Goal: Task Accomplishment & Management: Use online tool/utility

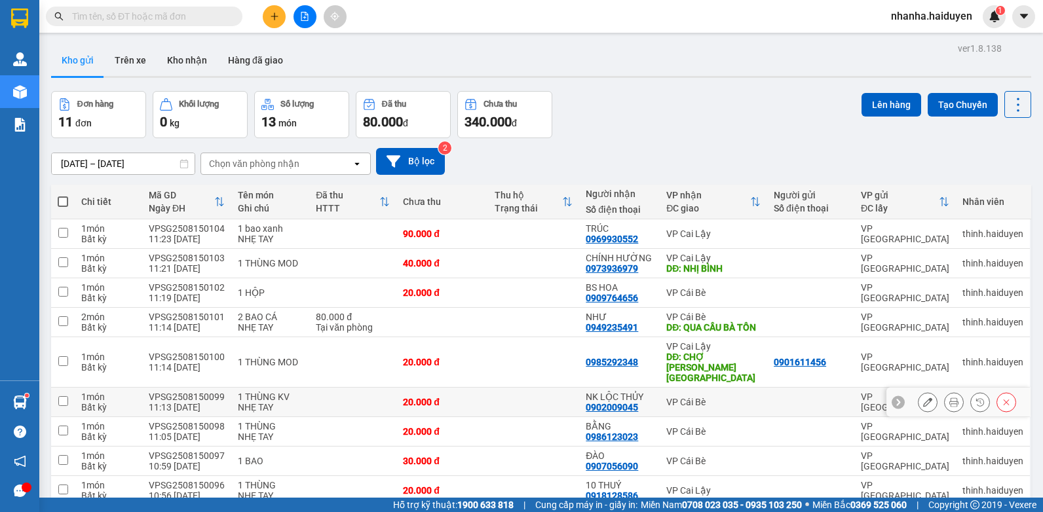
scroll to position [121, 0]
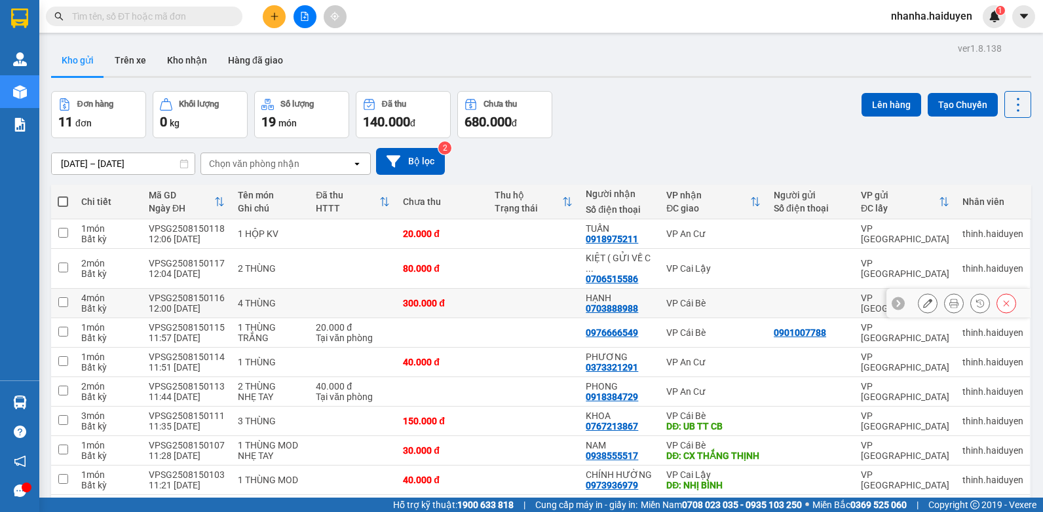
scroll to position [131, 0]
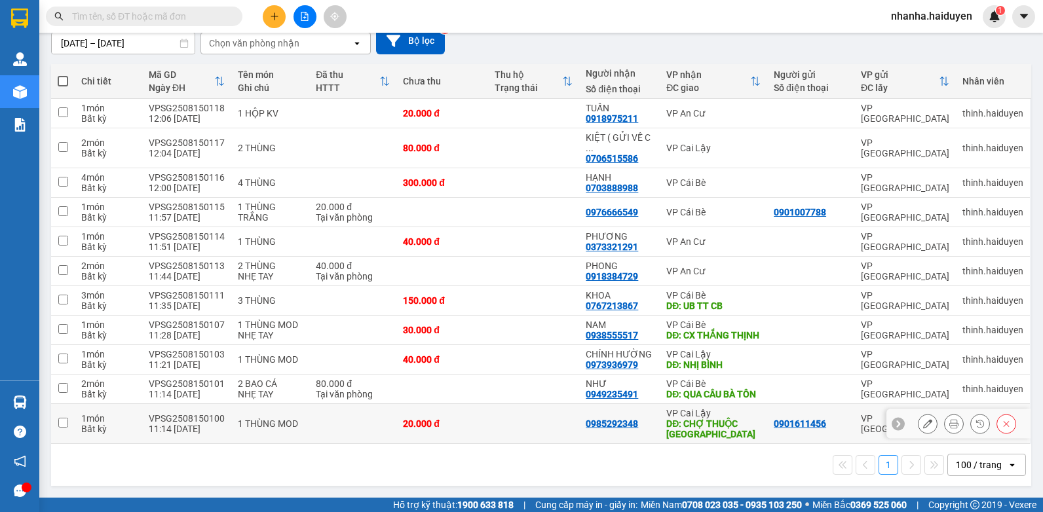
drag, startPoint x: 547, startPoint y: 419, endPoint x: 548, endPoint y: 412, distance: 7.3
click at [548, 420] on td at bounding box center [534, 424] width 92 height 40
checkbox input "true"
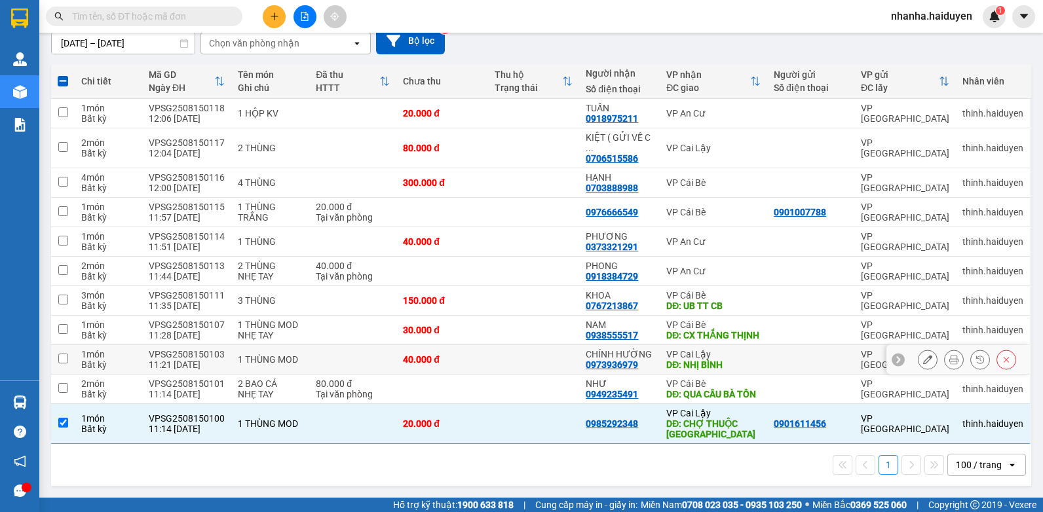
click at [537, 345] on td at bounding box center [534, 359] width 92 height 29
checkbox input "true"
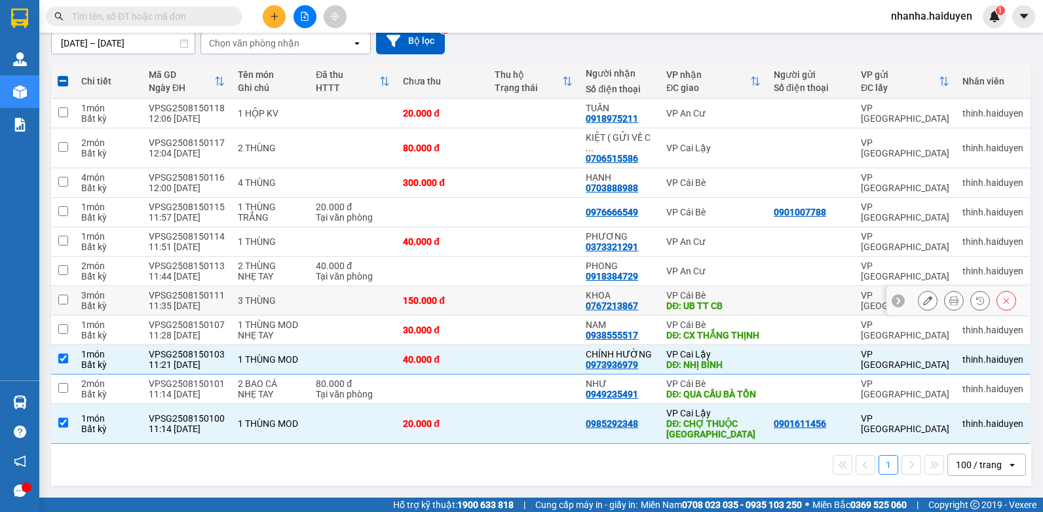
scroll to position [0, 0]
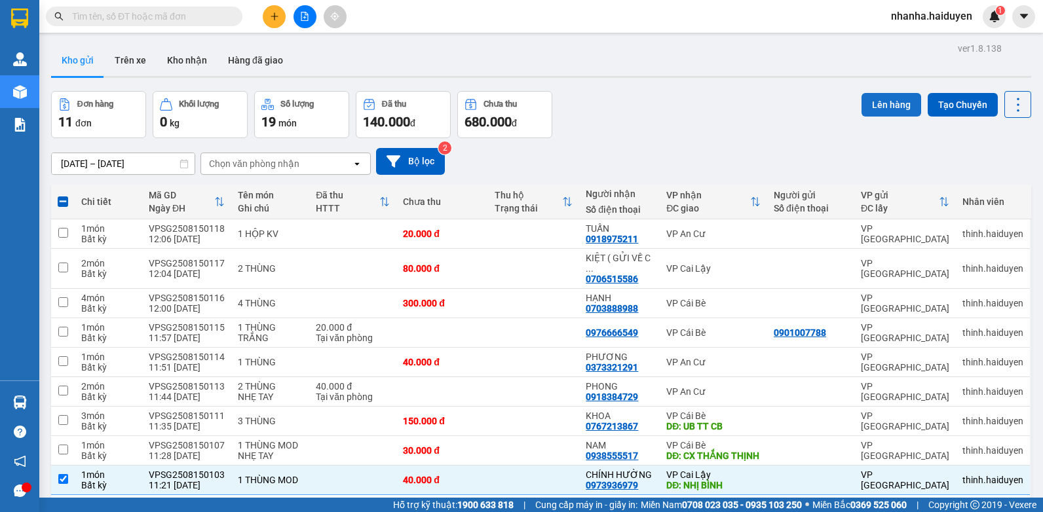
click at [879, 107] on button "Lên hàng" at bounding box center [892, 105] width 60 height 24
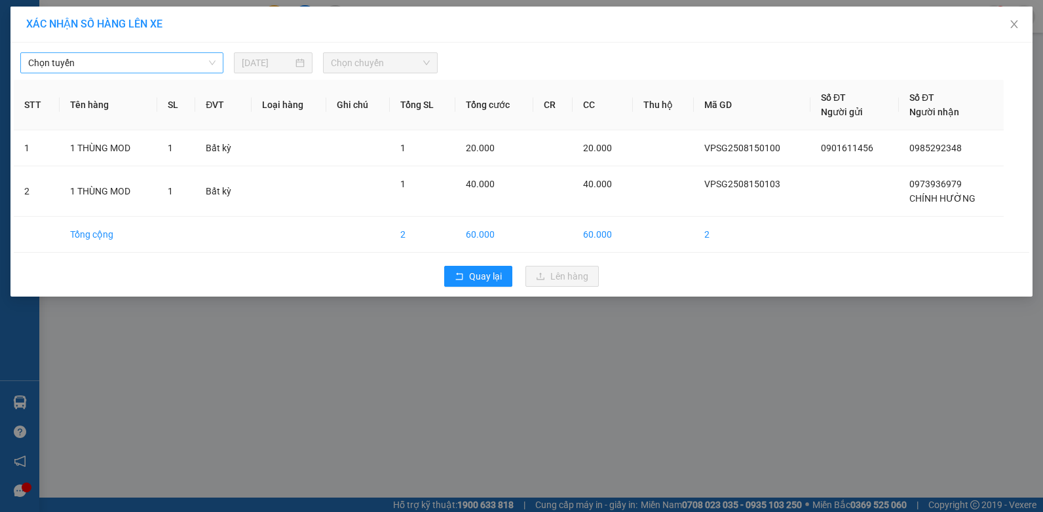
click at [140, 64] on span "Chọn tuyến" at bounding box center [121, 63] width 187 height 20
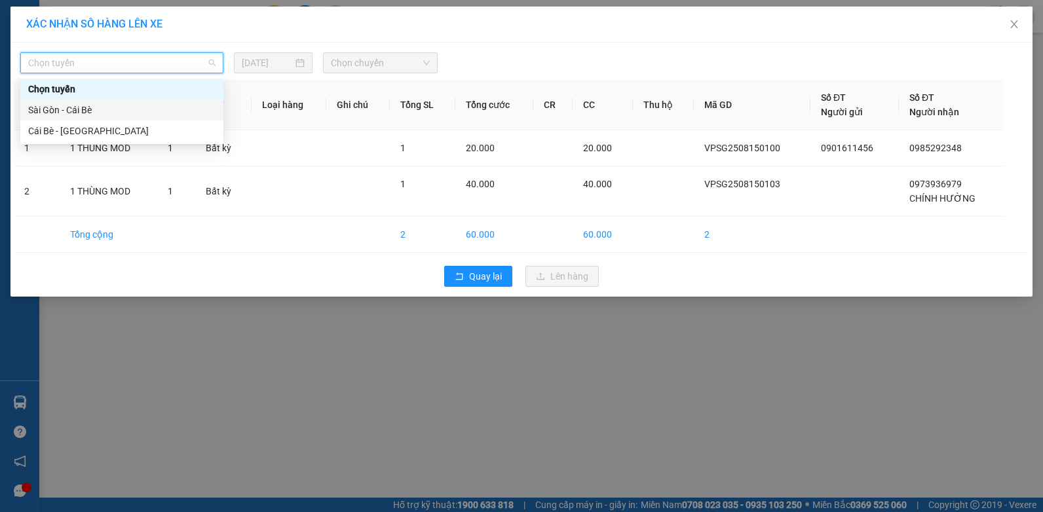
click at [125, 116] on div "Sài Gòn - Cái Bè" at bounding box center [121, 110] width 187 height 14
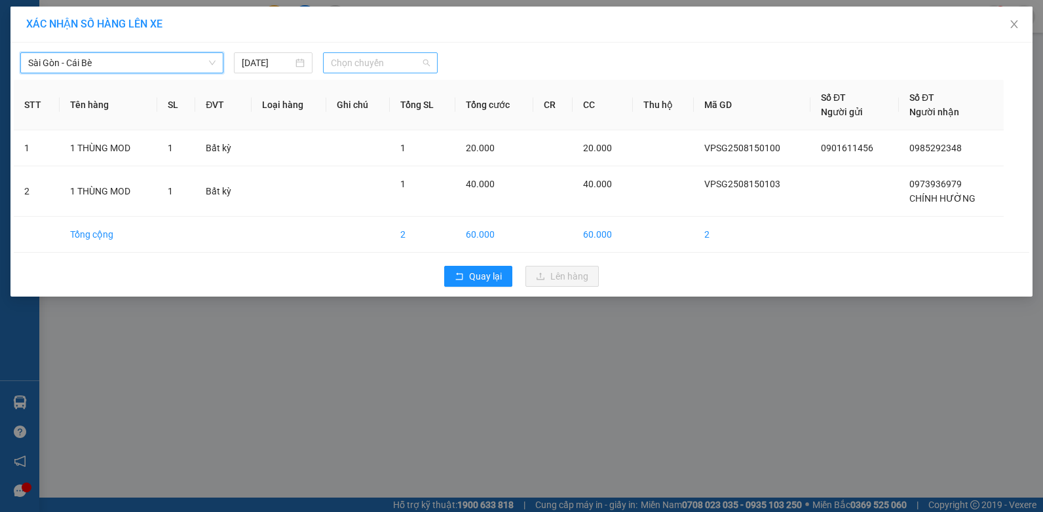
click at [349, 64] on span "Chọn chuyến" at bounding box center [380, 63] width 98 height 20
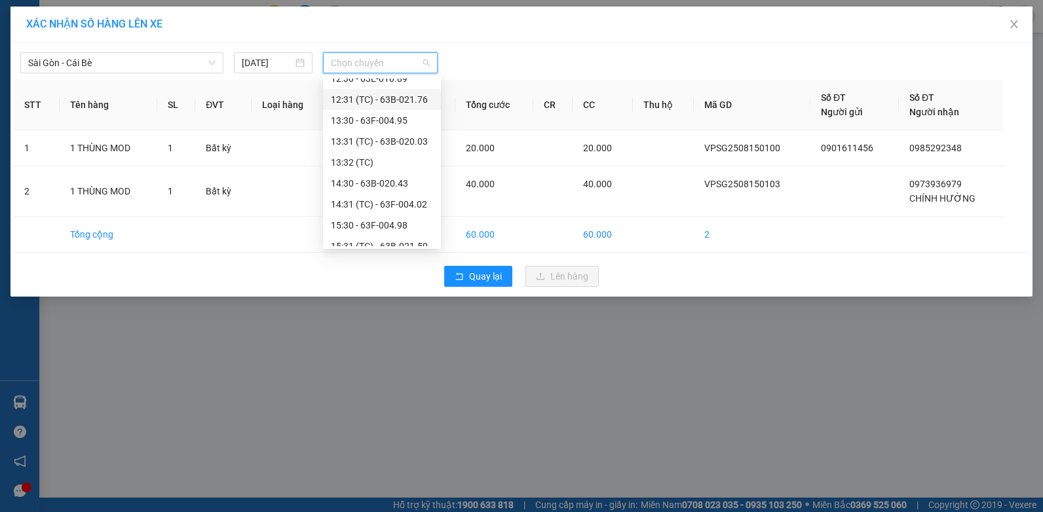
scroll to position [131, 0]
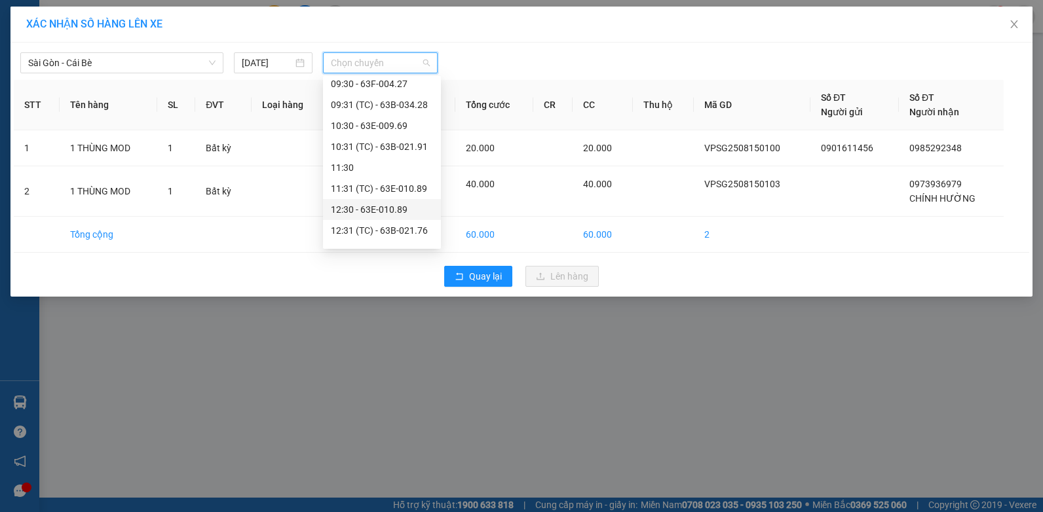
click at [397, 209] on div "12:30 - 63E-010.89" at bounding box center [382, 209] width 102 height 14
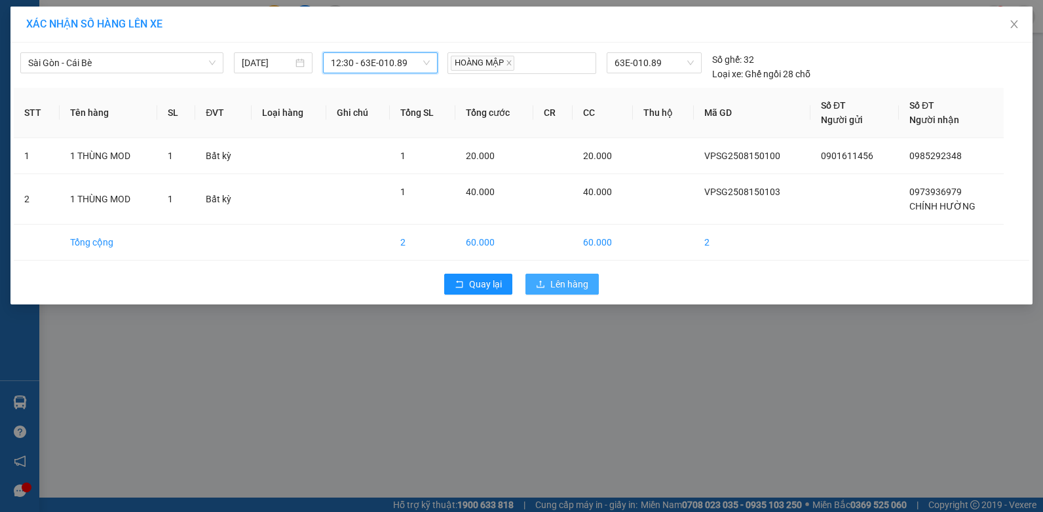
click at [538, 282] on icon "upload" at bounding box center [540, 284] width 9 height 9
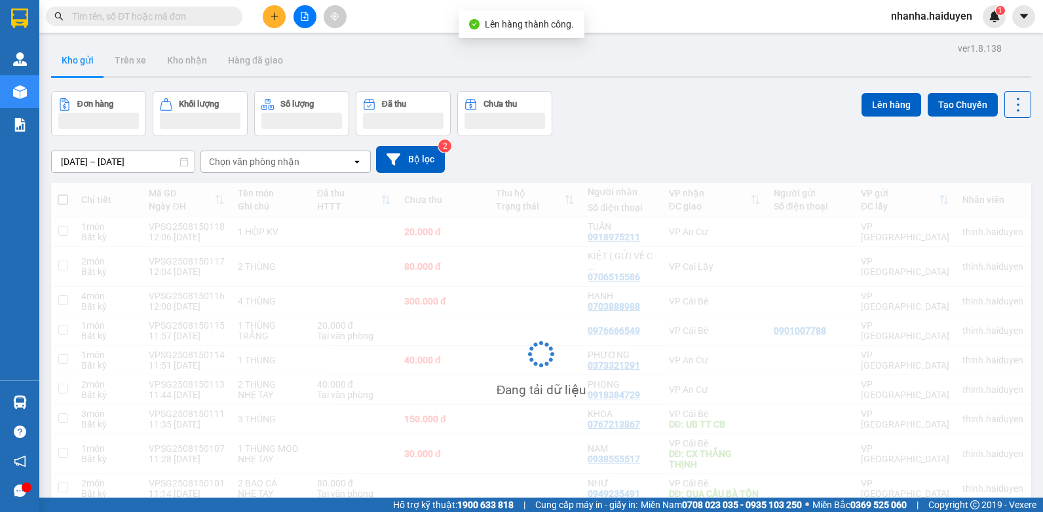
scroll to position [60, 0]
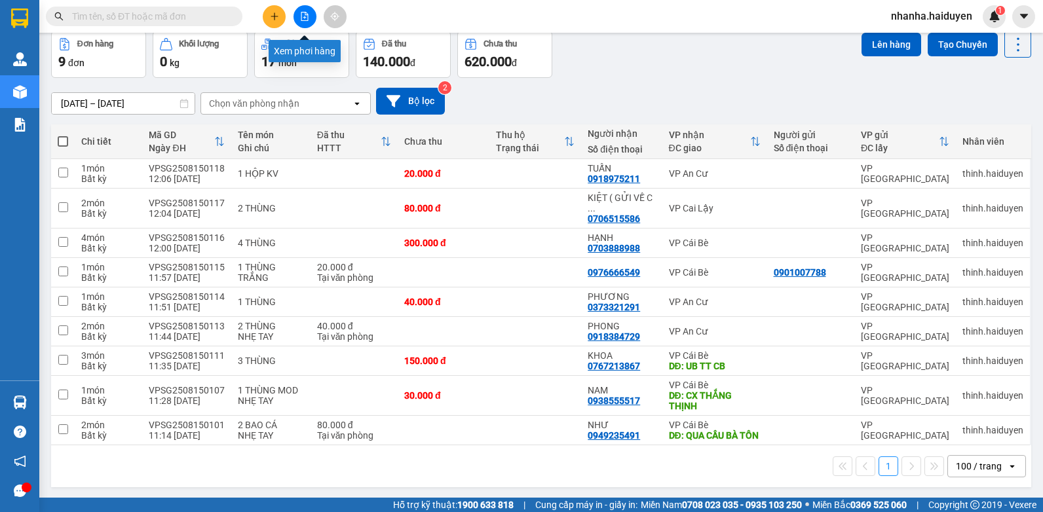
click at [307, 21] on button at bounding box center [305, 16] width 23 height 23
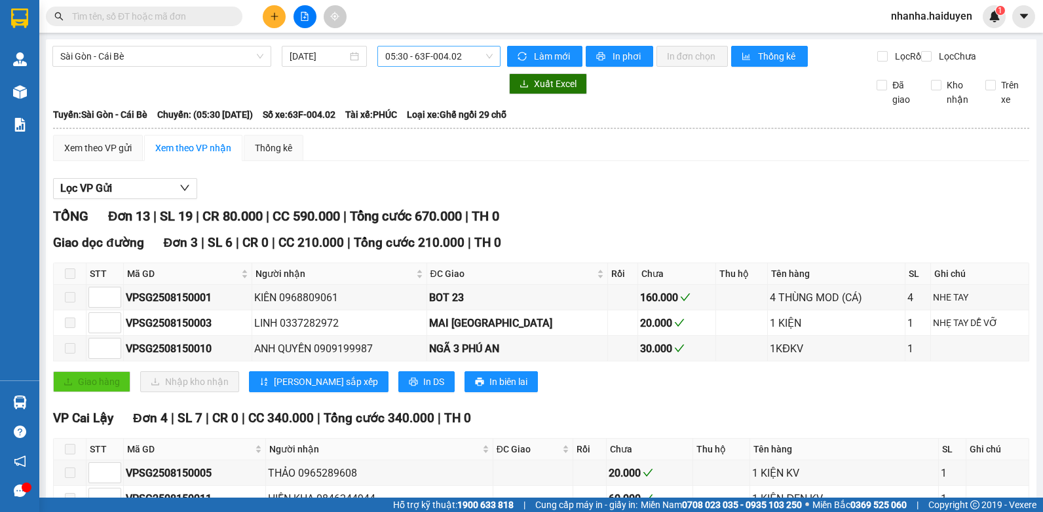
click at [397, 60] on span "05:30 - 63F-004.02" at bounding box center [438, 57] width 107 height 20
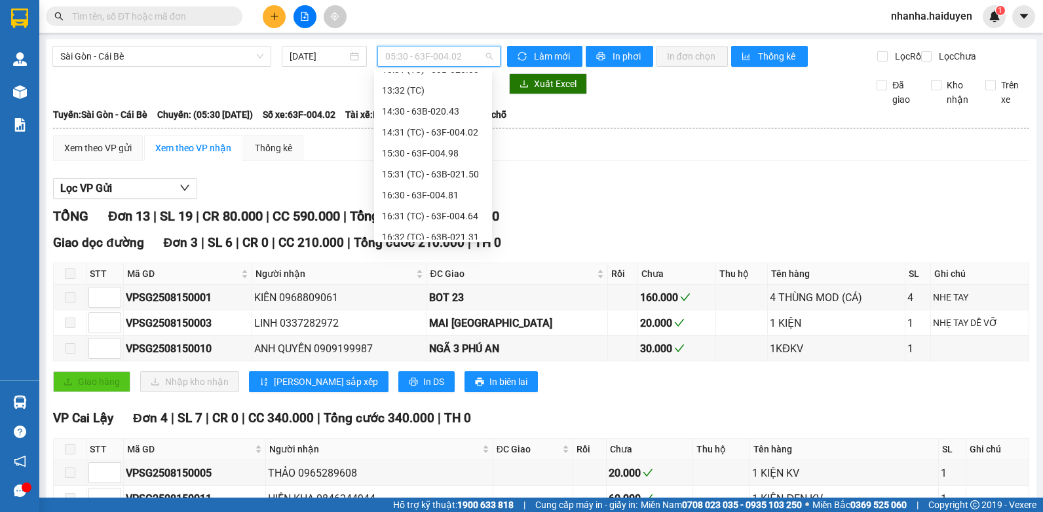
scroll to position [197, 0]
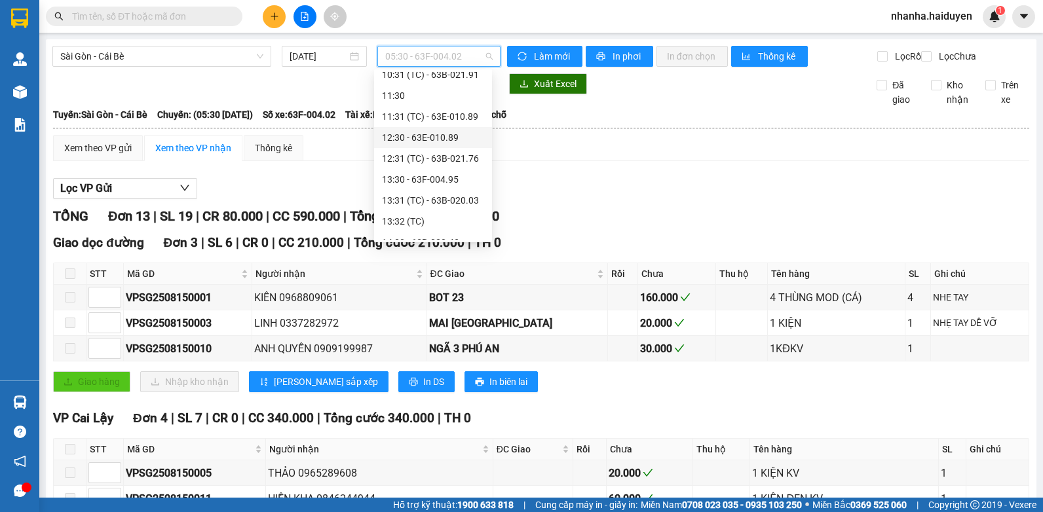
click at [442, 140] on div "12:30 - 63E-010.89" at bounding box center [433, 137] width 102 height 14
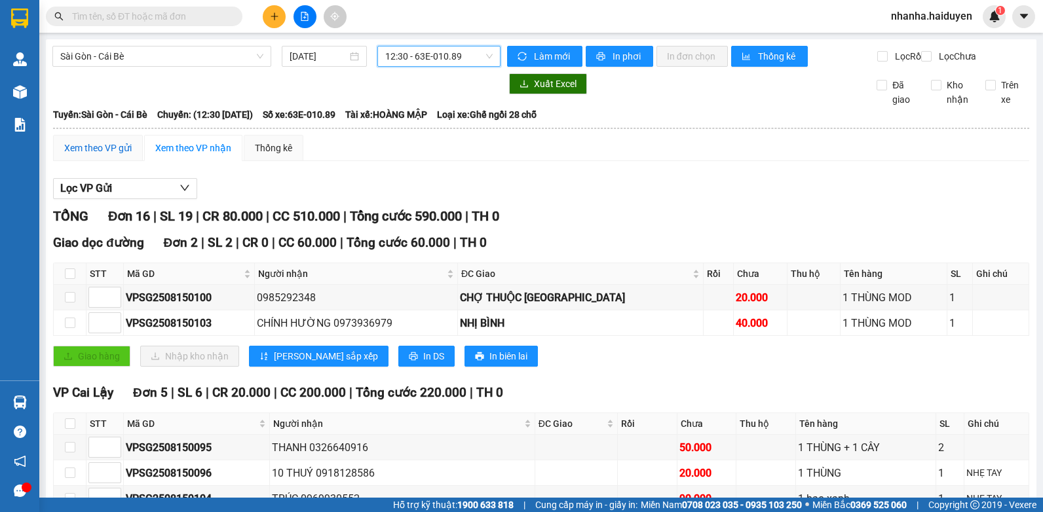
click at [110, 154] on div "Xem theo VP gửi" at bounding box center [97, 148] width 67 height 14
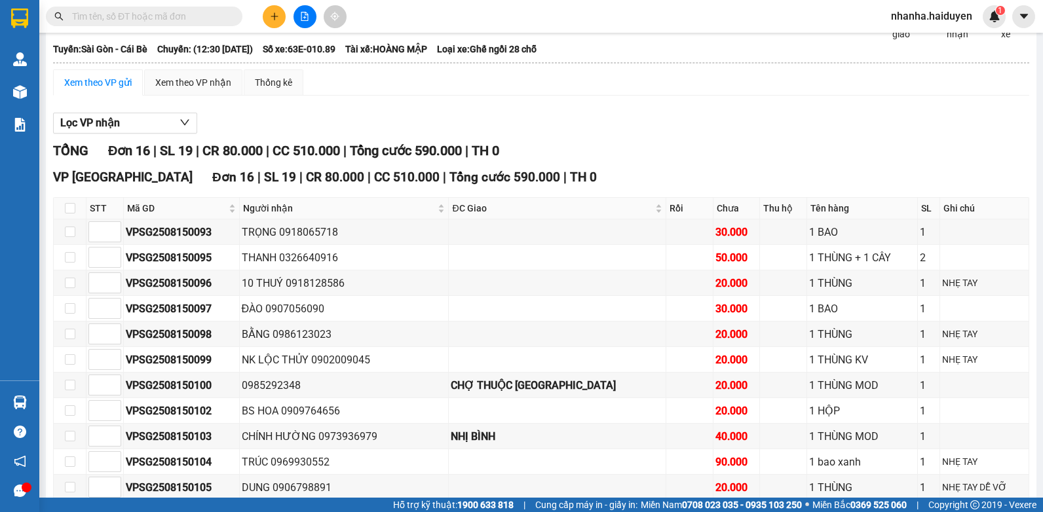
scroll to position [275, 0]
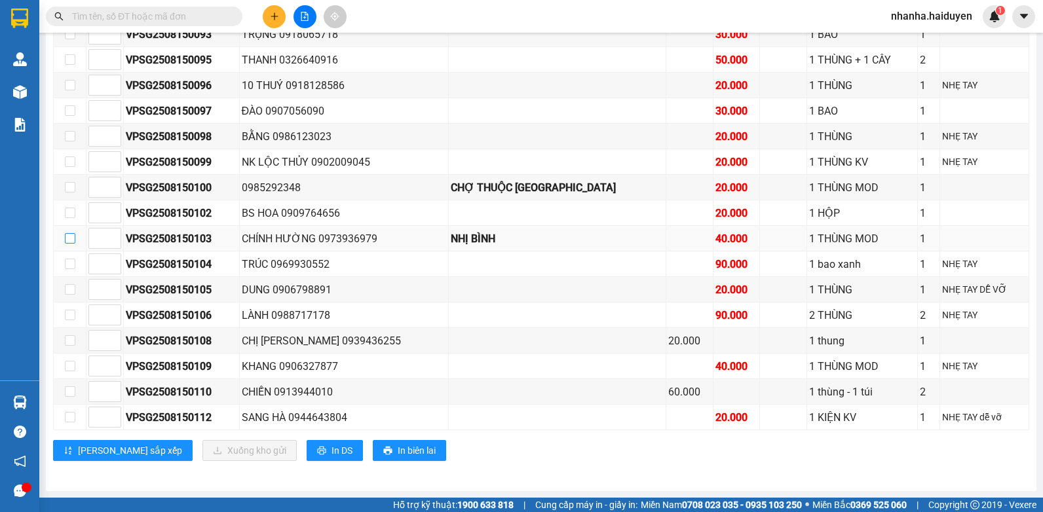
click at [71, 235] on input "checkbox" at bounding box center [70, 238] width 10 height 10
checkbox input "true"
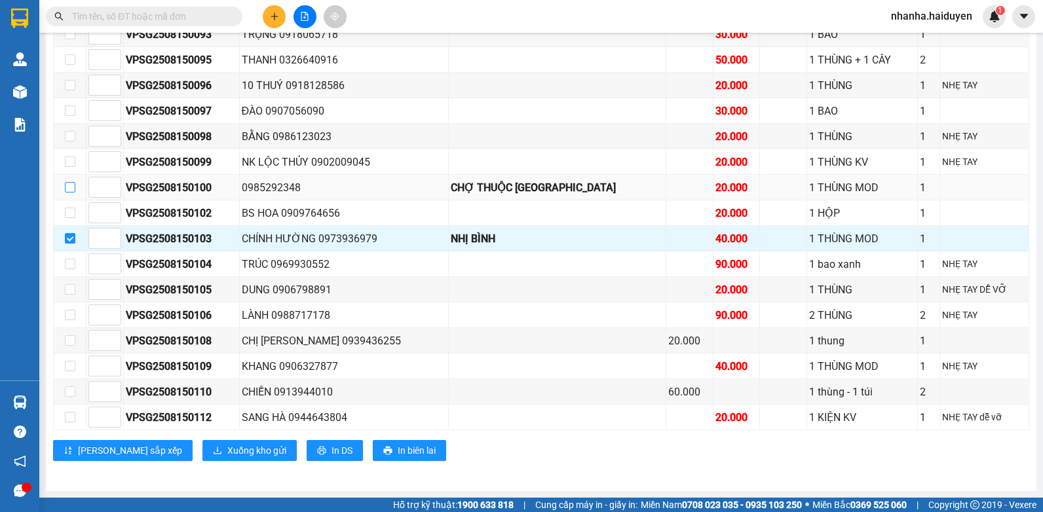
click at [69, 185] on input "checkbox" at bounding box center [70, 187] width 10 height 10
checkbox input "true"
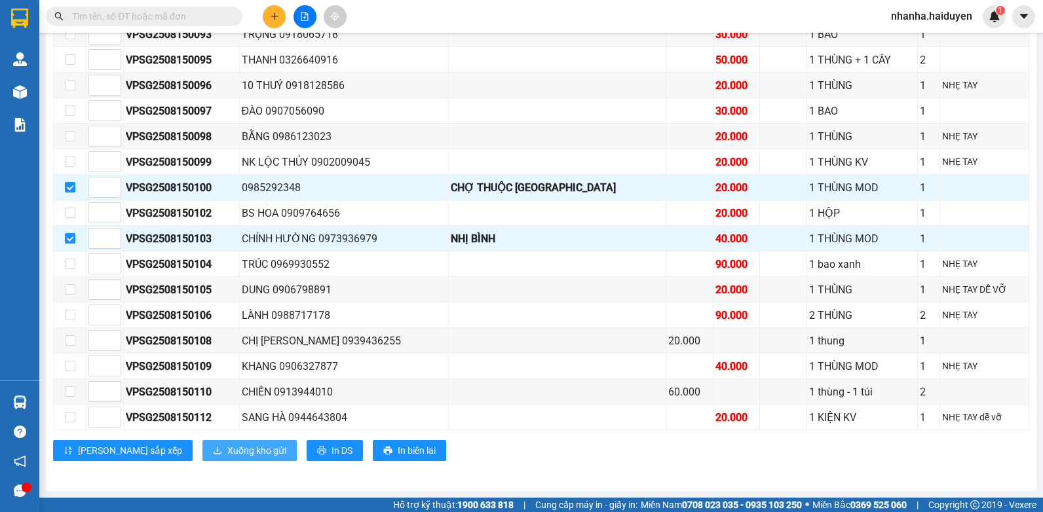
click at [227, 452] on span "Xuống kho gửi" at bounding box center [256, 451] width 59 height 14
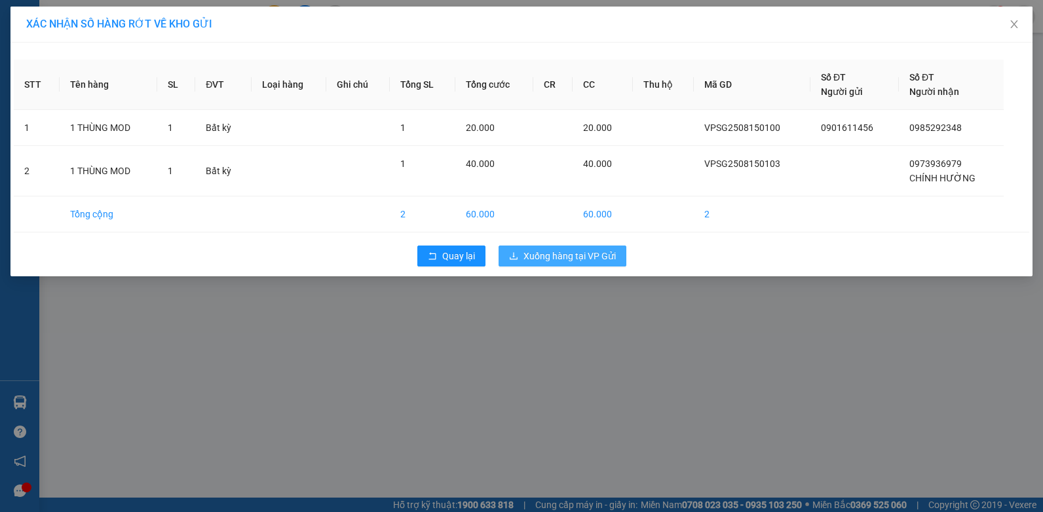
click at [569, 260] on span "Xuống hàng tại VP Gửi" at bounding box center [570, 256] width 92 height 14
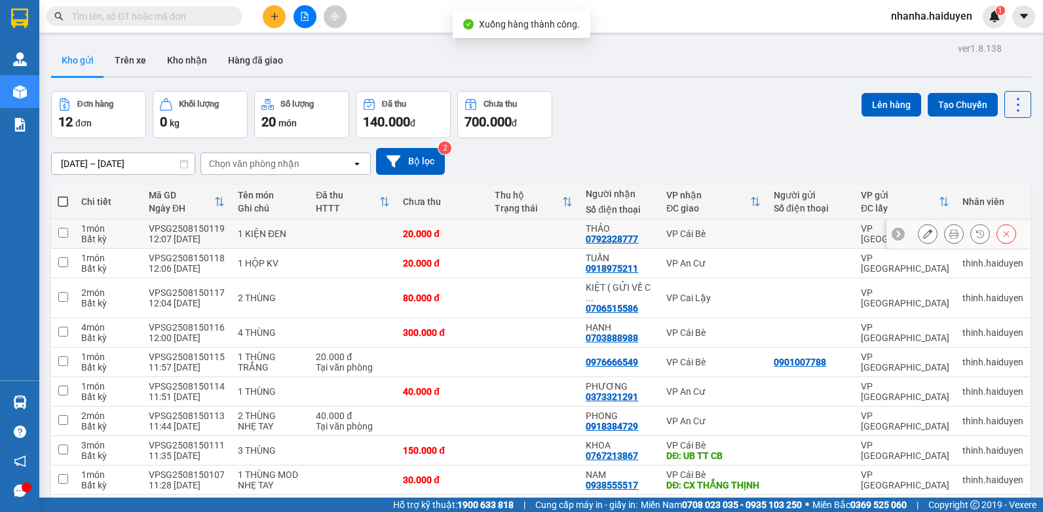
scroll to position [161, 0]
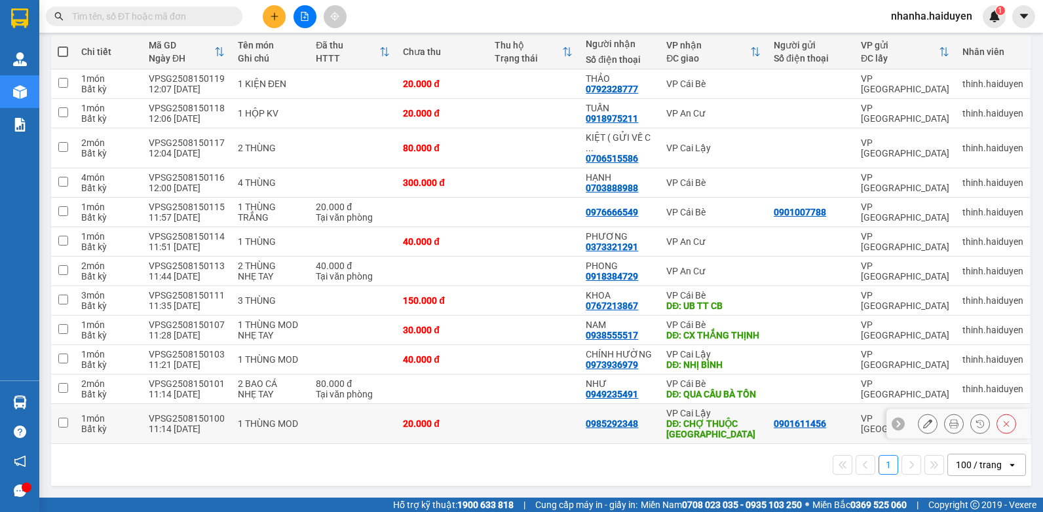
click at [533, 417] on td at bounding box center [534, 424] width 92 height 40
checkbox input "true"
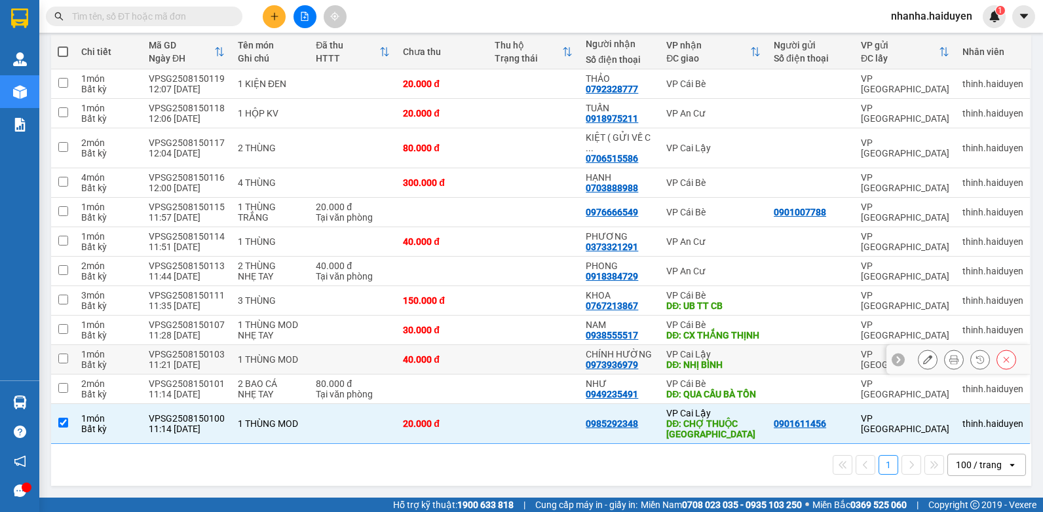
click at [543, 347] on td at bounding box center [534, 359] width 92 height 29
checkbox input "true"
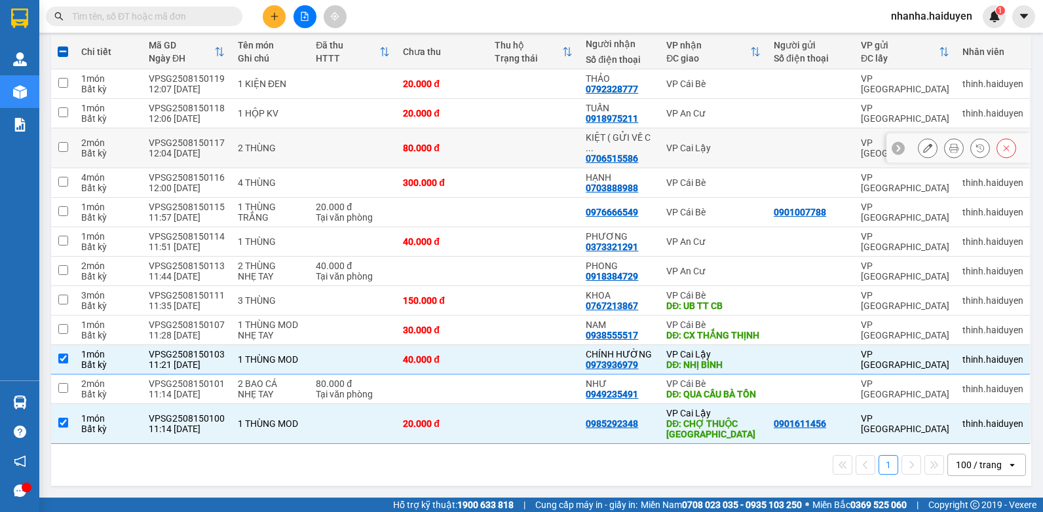
scroll to position [0, 0]
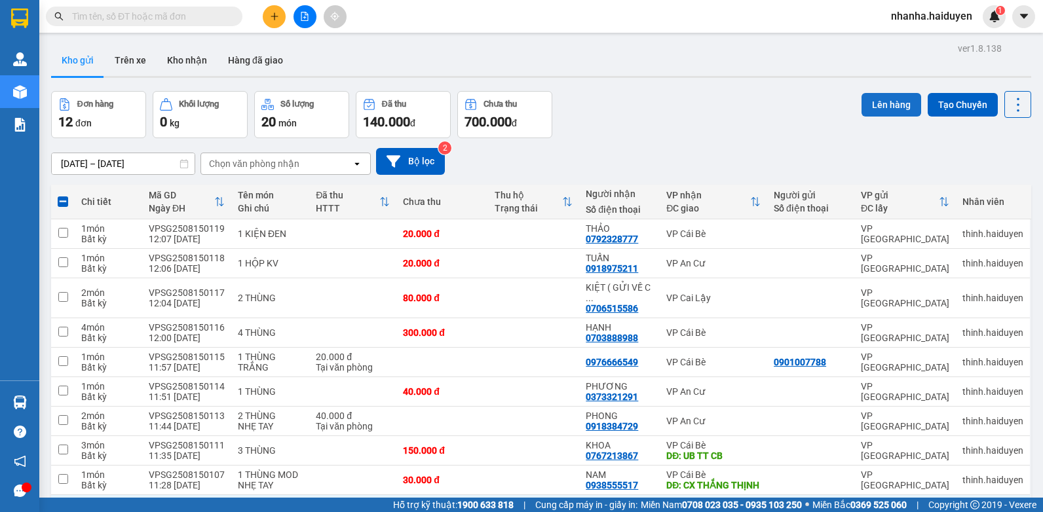
click at [870, 108] on button "Lên hàng" at bounding box center [892, 105] width 60 height 24
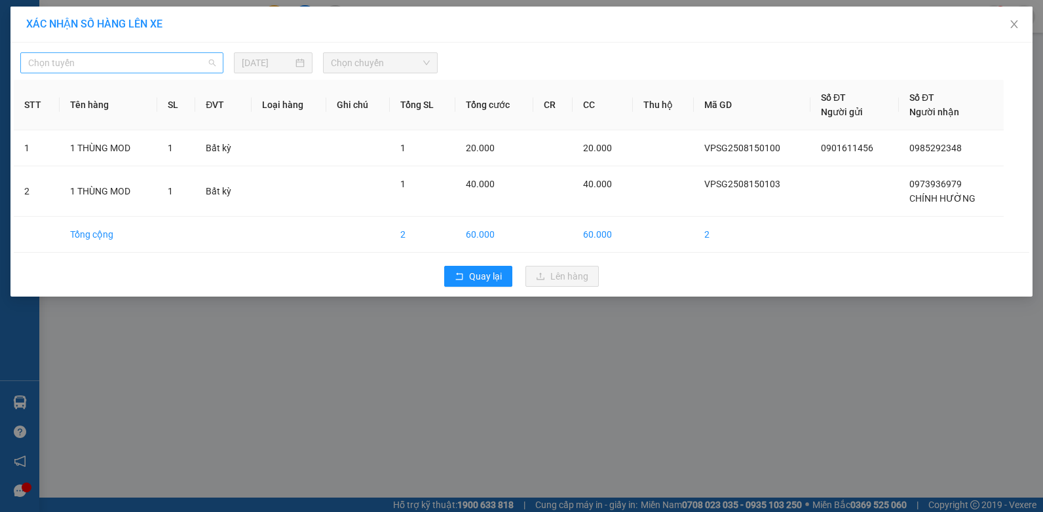
click at [170, 64] on span "Chọn tuyến" at bounding box center [121, 63] width 187 height 20
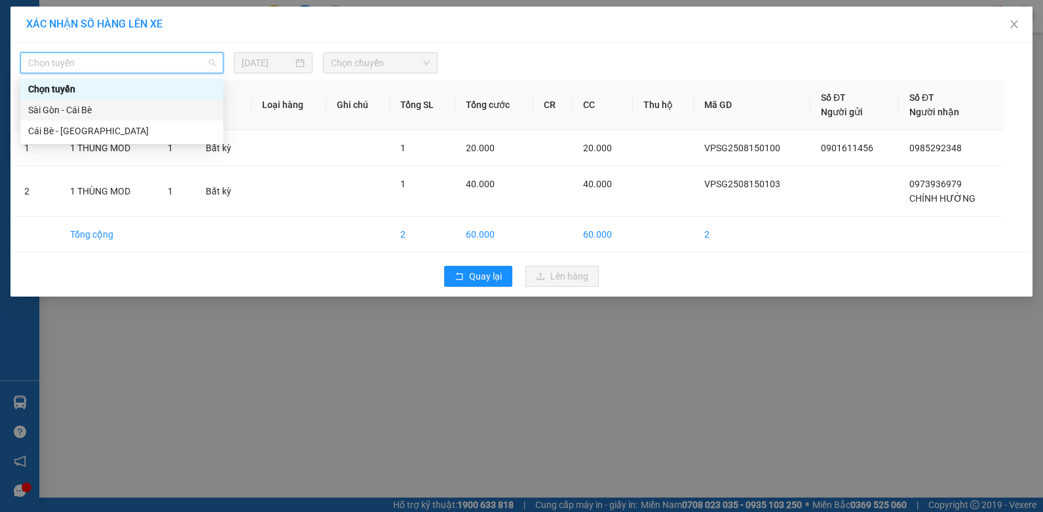
click at [61, 115] on div "Sài Gòn - Cái Bè" at bounding box center [121, 110] width 187 height 14
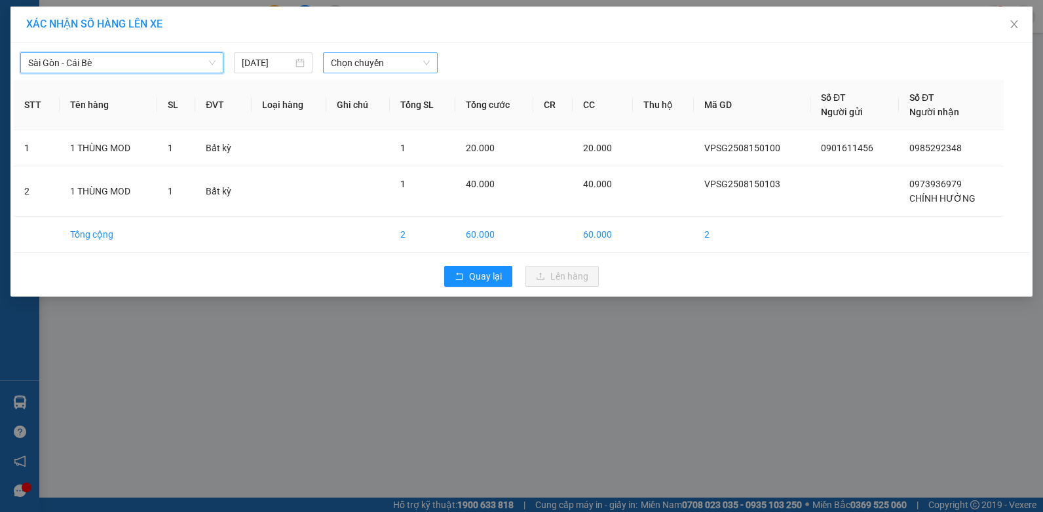
click at [400, 56] on span "Chọn chuyến" at bounding box center [380, 63] width 98 height 20
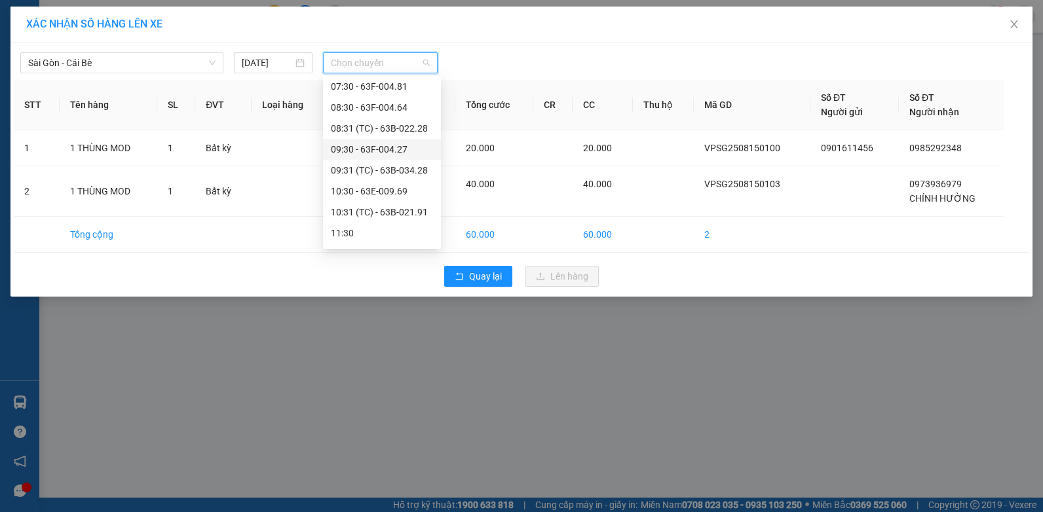
scroll to position [262, 0]
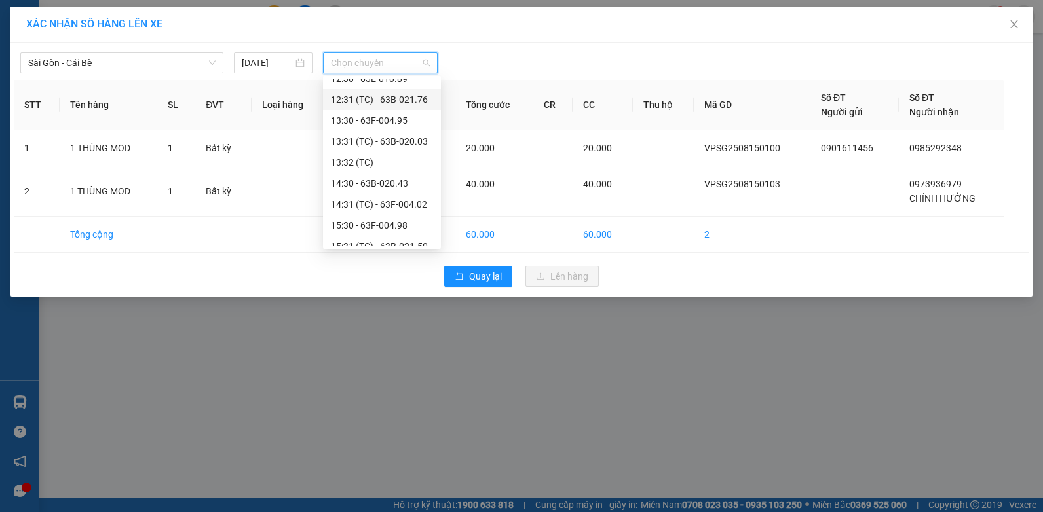
click at [406, 104] on div "12:31 (TC) - 63B-021.76" at bounding box center [382, 99] width 102 height 14
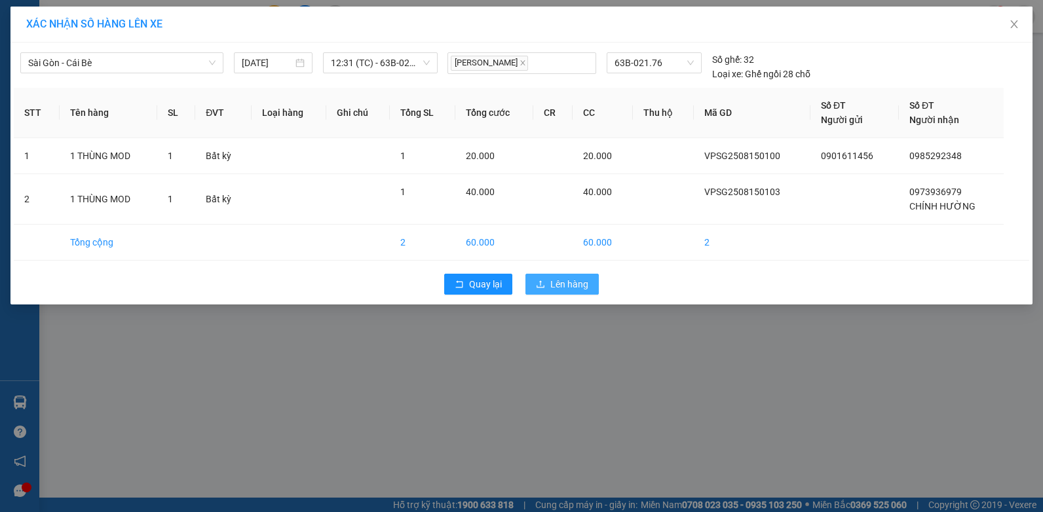
click at [547, 287] on button "Lên hàng" at bounding box center [562, 284] width 73 height 21
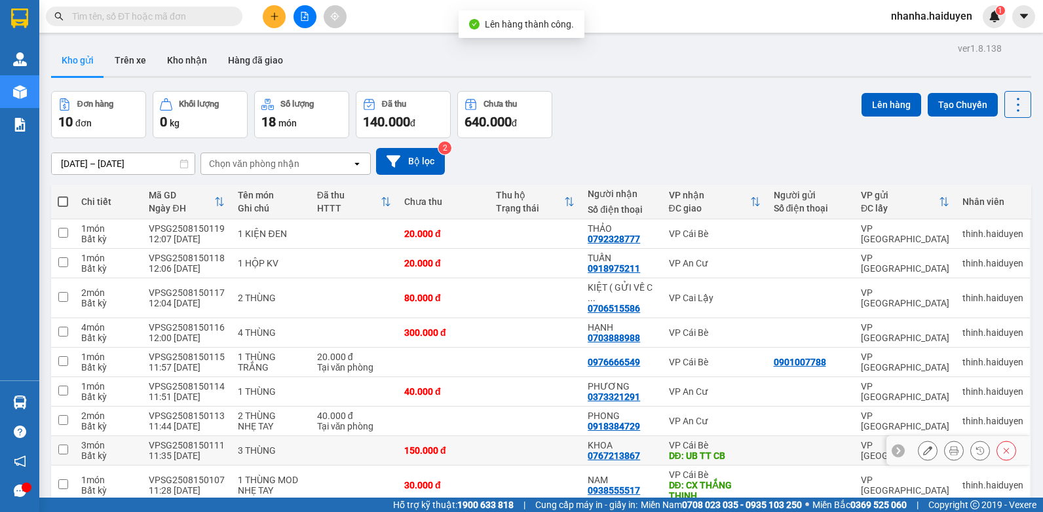
scroll to position [91, 0]
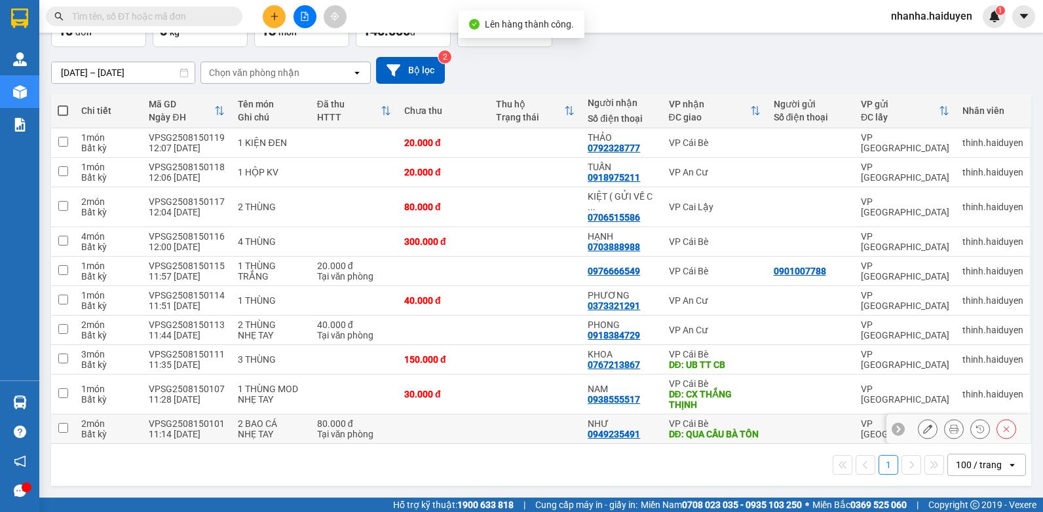
click at [506, 428] on td at bounding box center [536, 429] width 92 height 29
checkbox input "true"
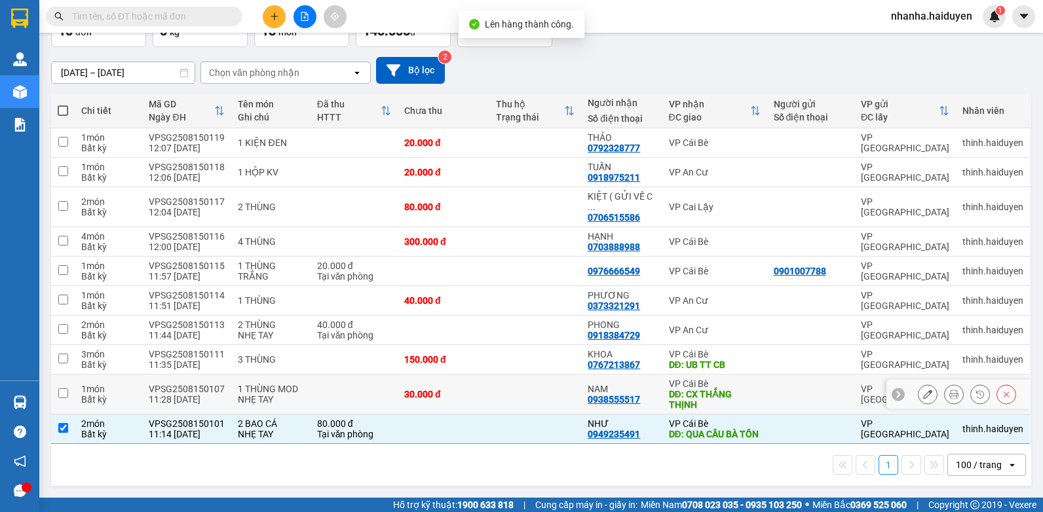
click at [503, 384] on td at bounding box center [536, 395] width 92 height 40
checkbox input "true"
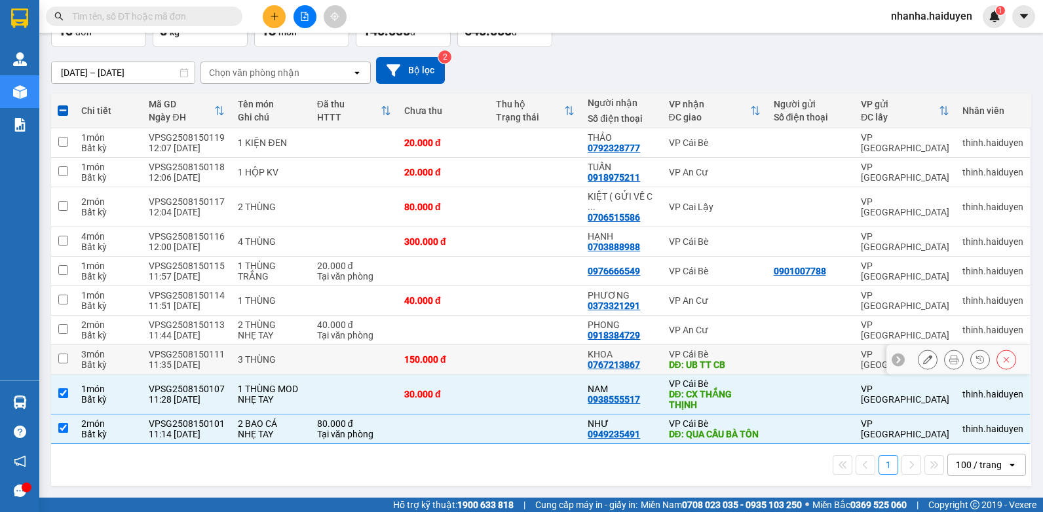
click at [515, 345] on td at bounding box center [536, 359] width 92 height 29
checkbox input "true"
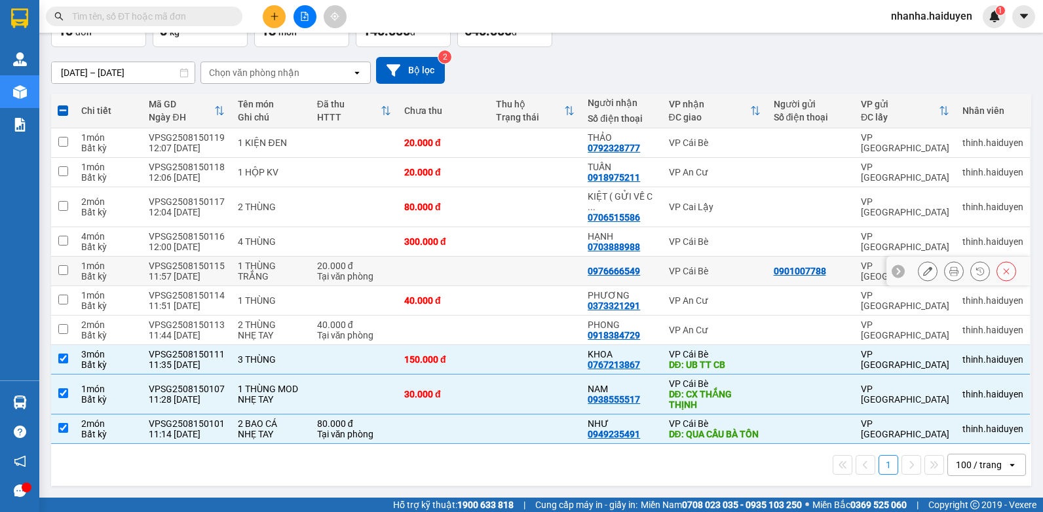
scroll to position [0, 0]
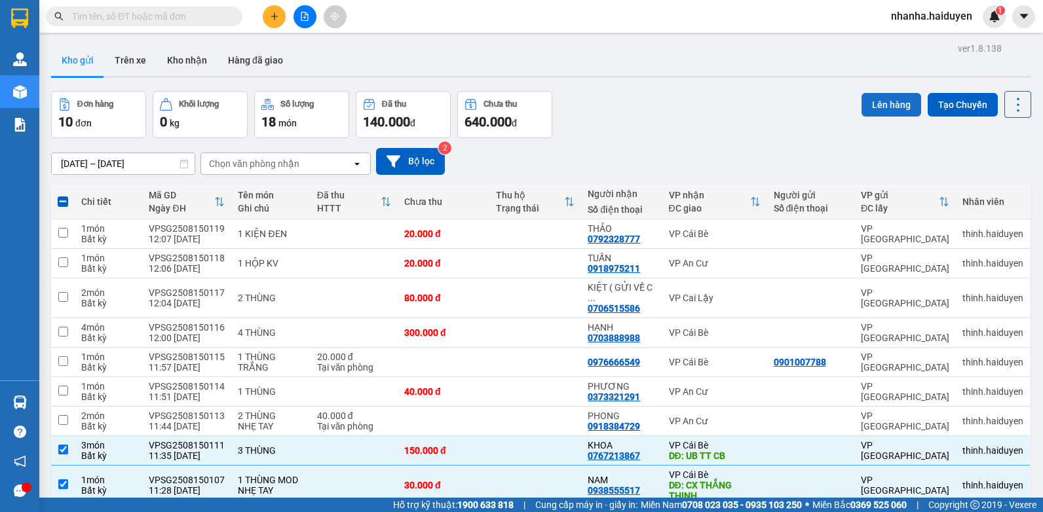
click at [862, 102] on button "Lên hàng" at bounding box center [892, 105] width 60 height 24
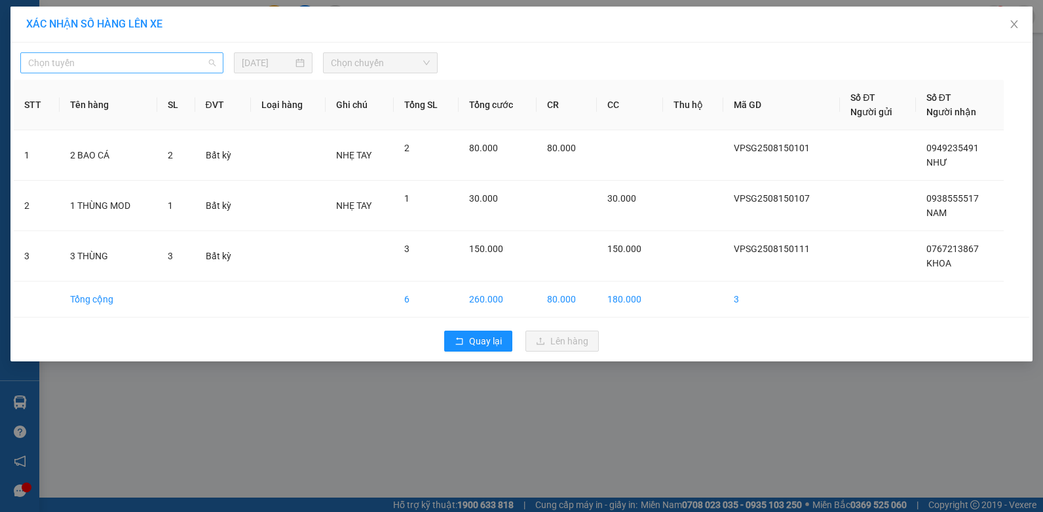
click at [175, 62] on span "Chọn tuyến" at bounding box center [121, 63] width 187 height 20
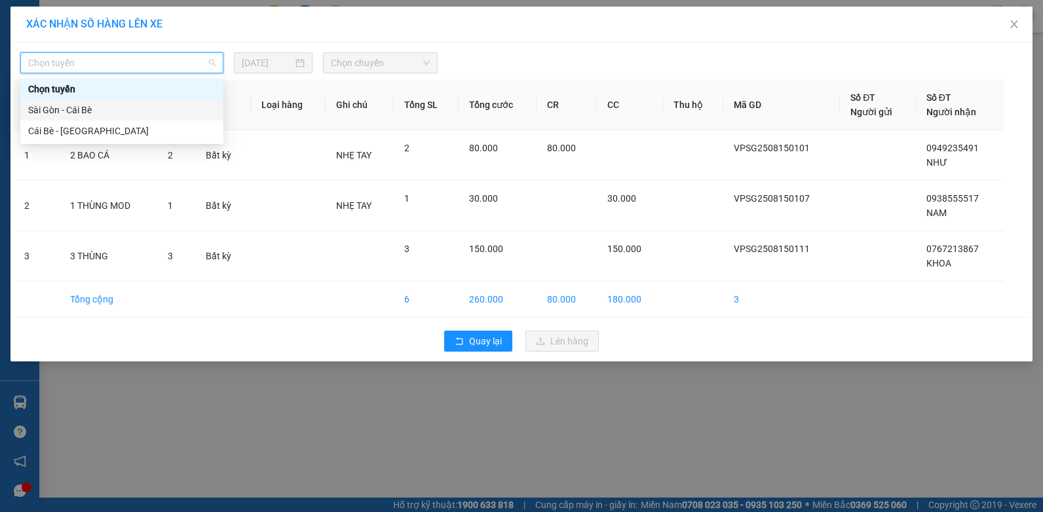
click at [130, 103] on div "Sài Gòn - Cái Bè" at bounding box center [121, 110] width 187 height 14
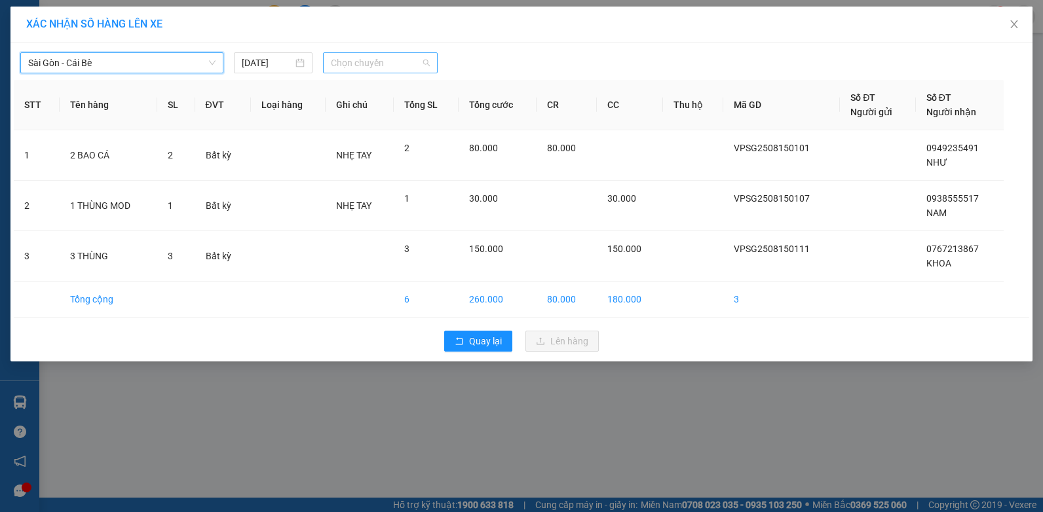
click at [401, 69] on span "Chọn chuyến" at bounding box center [380, 63] width 98 height 20
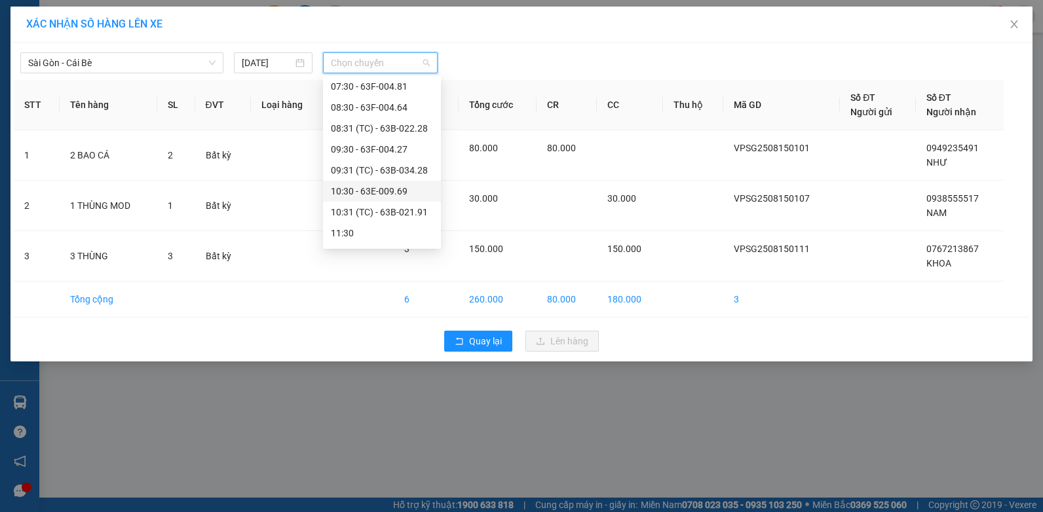
scroll to position [131, 0]
click at [396, 210] on div "12:30 - 63E-010.89" at bounding box center [382, 209] width 102 height 14
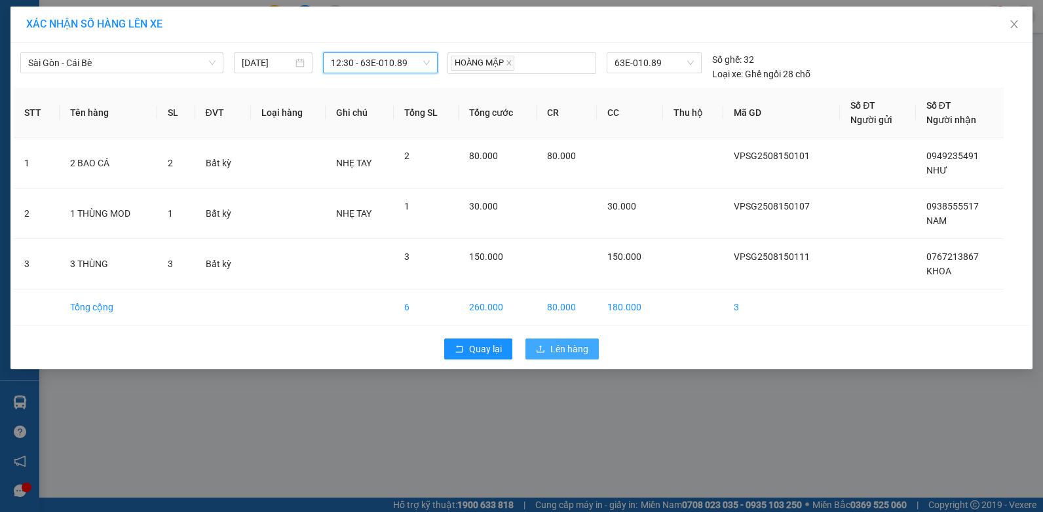
click at [553, 354] on span "Lên hàng" at bounding box center [569, 349] width 38 height 14
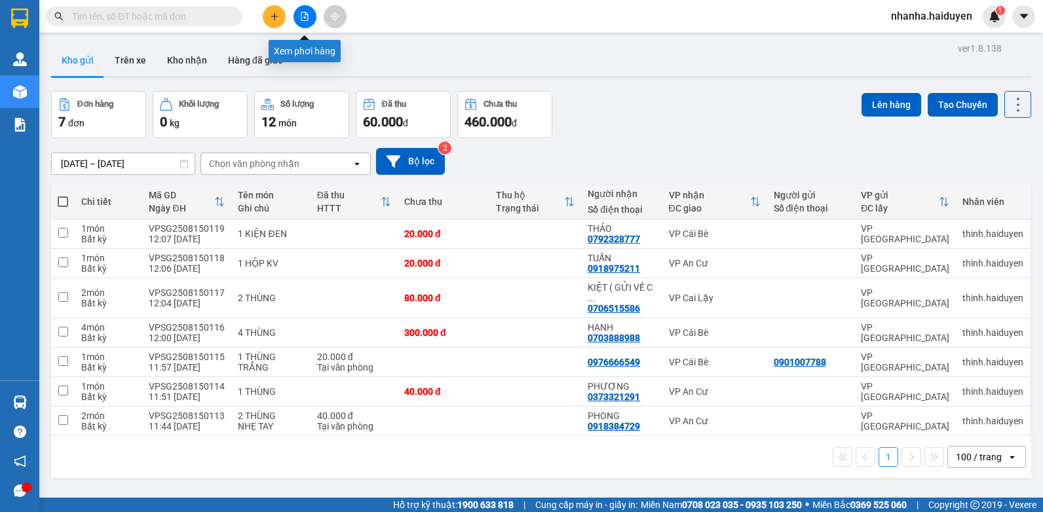
click at [307, 16] on icon "file-add" at bounding box center [304, 16] width 9 height 9
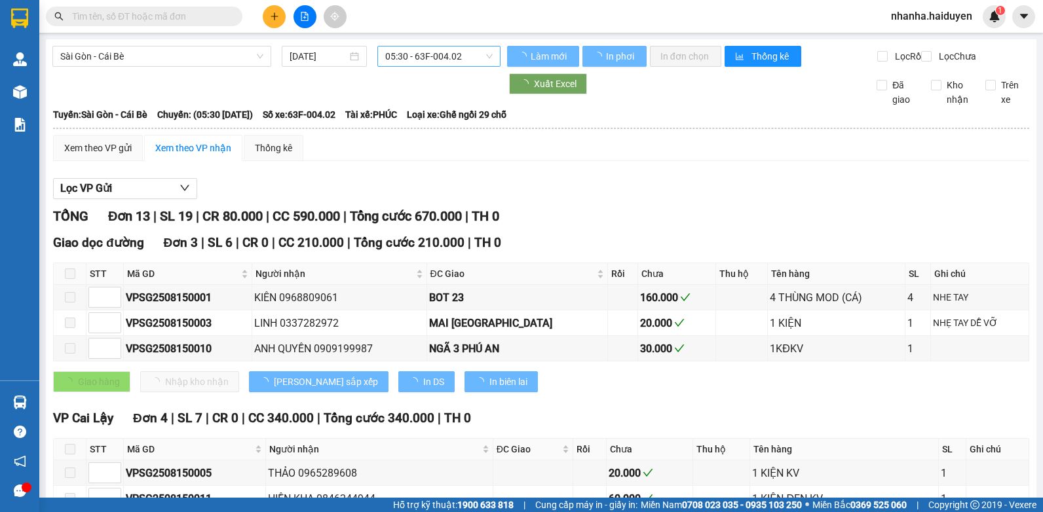
click at [433, 59] on span "05:30 - 63F-004.02" at bounding box center [438, 57] width 107 height 20
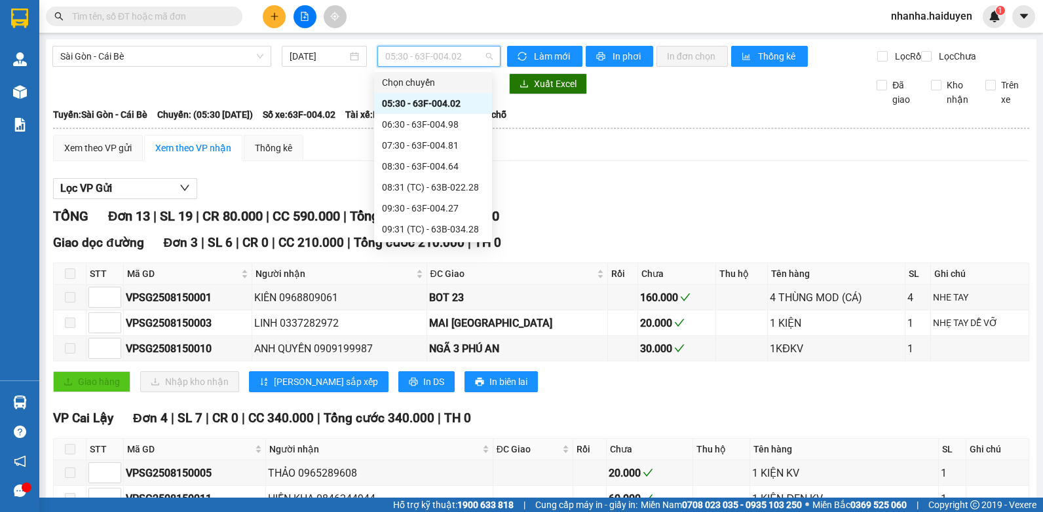
scroll to position [197, 0]
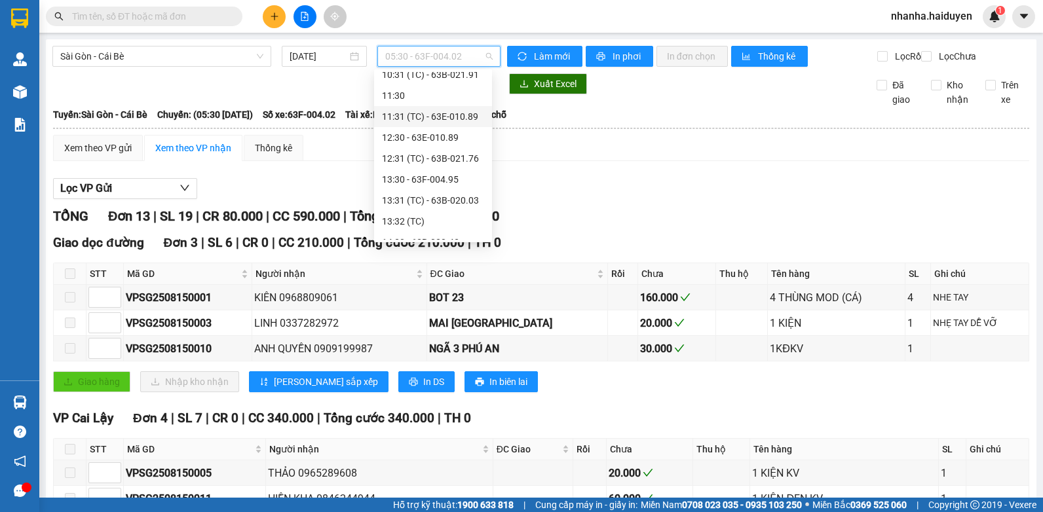
click at [435, 111] on div "11:31 (TC) - 63E-010.89" at bounding box center [433, 116] width 102 height 14
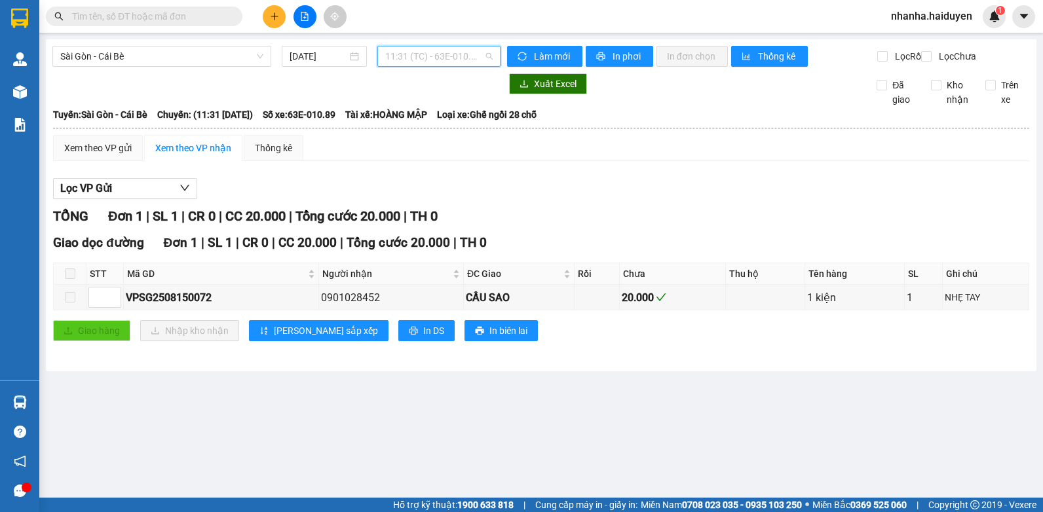
click at [427, 67] on div "Sài Gòn - Cái Bè 15/08/2025 11:31 (TC) - 63E-010.89" at bounding box center [276, 56] width 448 height 21
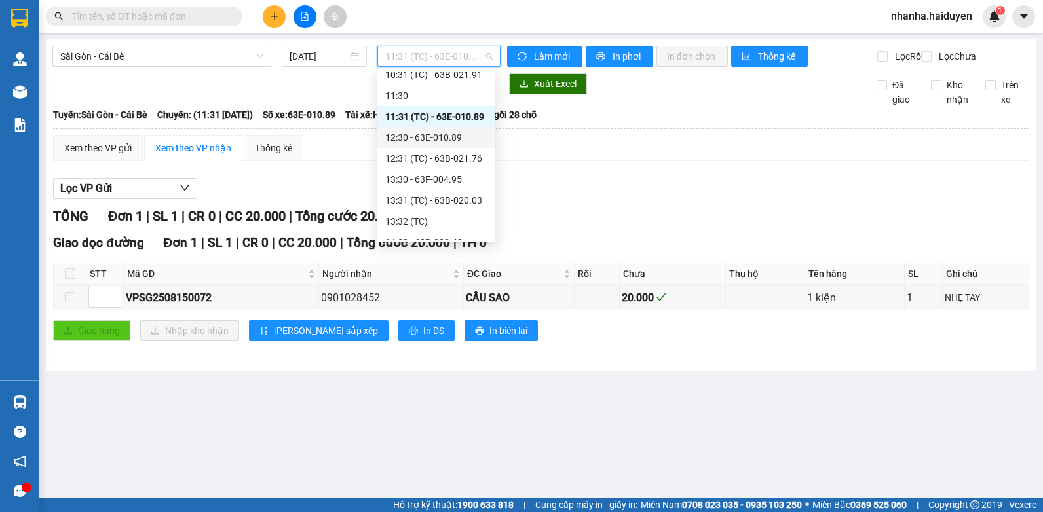
click at [440, 138] on div "12:30 - 63E-010.89" at bounding box center [436, 137] width 102 height 14
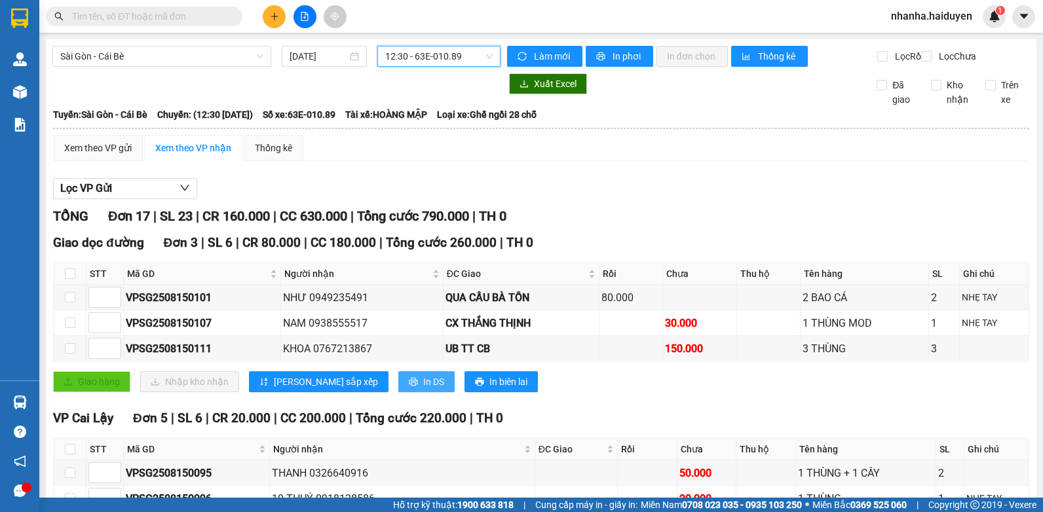
click at [398, 393] on button "In DS" at bounding box center [426, 382] width 56 height 21
click at [429, 58] on span "12:30 - 63E-010.89" at bounding box center [438, 57] width 107 height 20
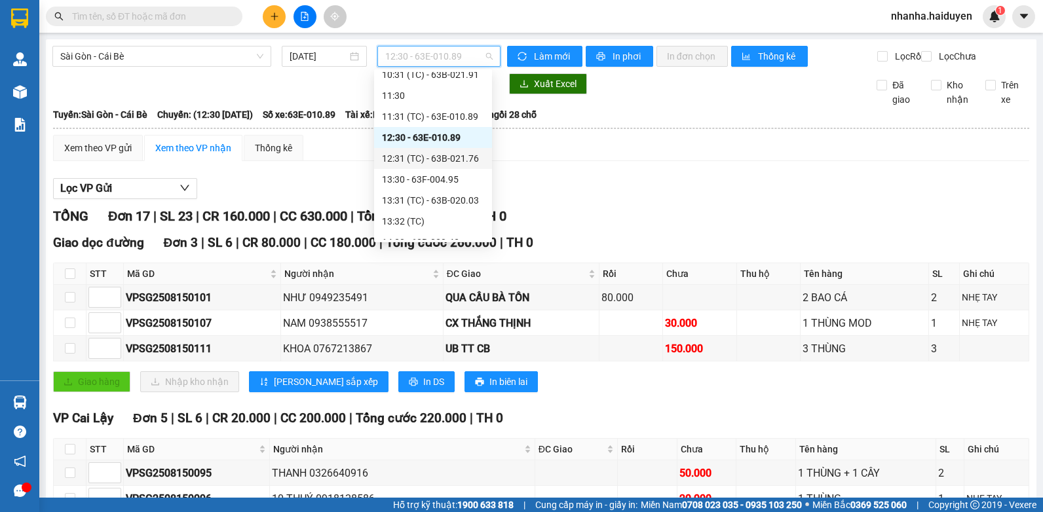
click at [442, 158] on div "12:31 (TC) - 63B-021.76" at bounding box center [433, 158] width 102 height 14
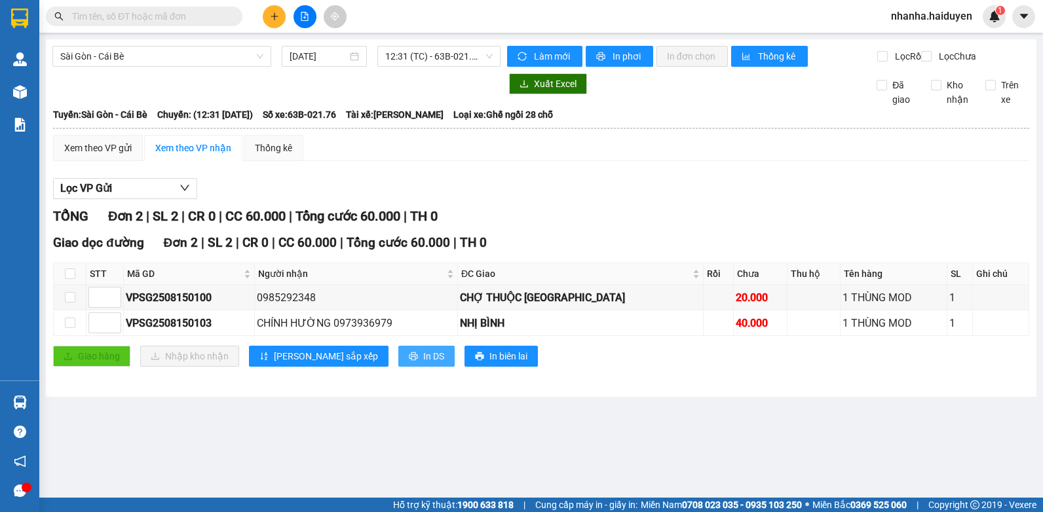
click at [423, 363] on span "In DS" at bounding box center [433, 356] width 21 height 14
click at [76, 284] on th at bounding box center [70, 274] width 33 height 22
click at [71, 279] on input "checkbox" at bounding box center [70, 274] width 10 height 10
checkbox input "true"
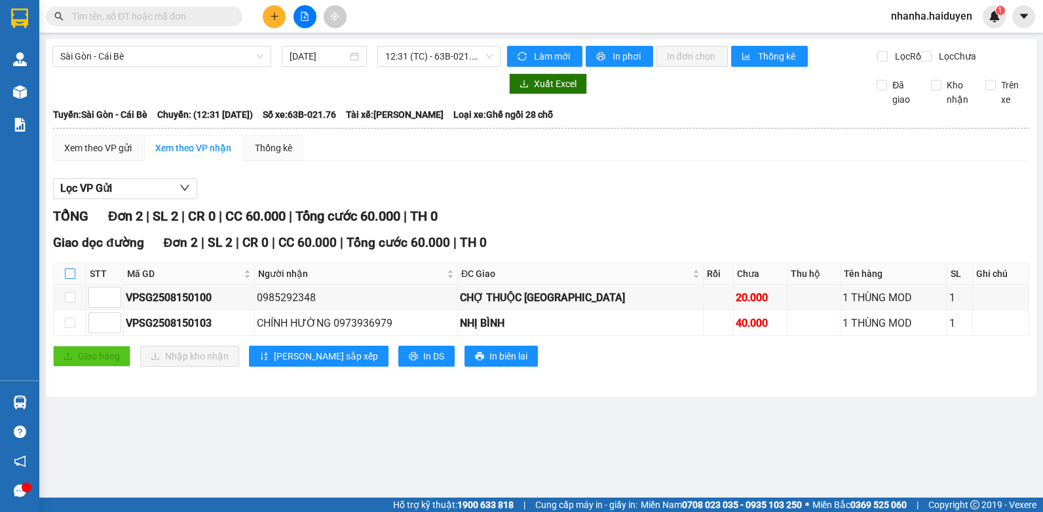
checkbox input "true"
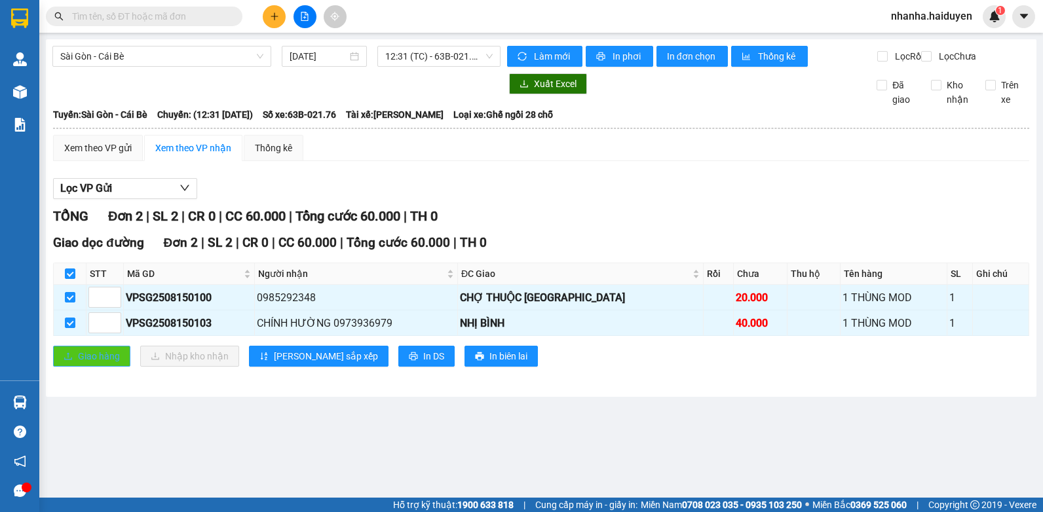
click at [100, 364] on span "Giao hàng" at bounding box center [99, 356] width 42 height 14
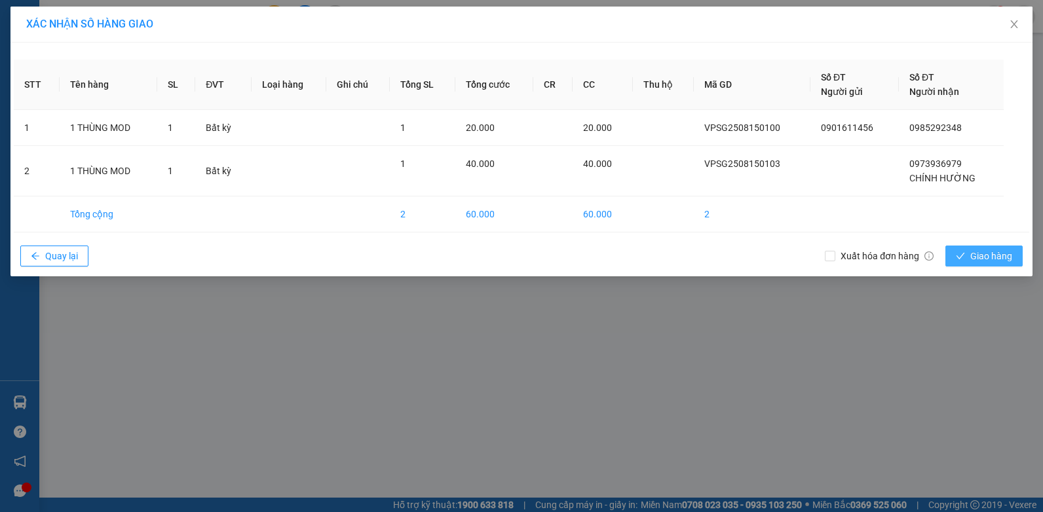
click at [1016, 258] on button "Giao hàng" at bounding box center [984, 256] width 77 height 21
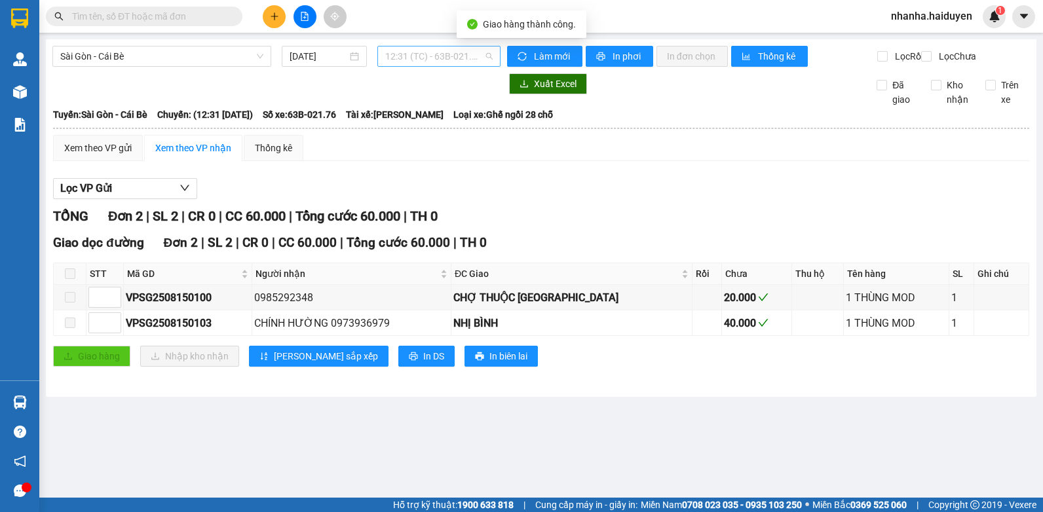
click at [442, 56] on span "12:31 (TC) - 63B-021.76" at bounding box center [438, 57] width 107 height 20
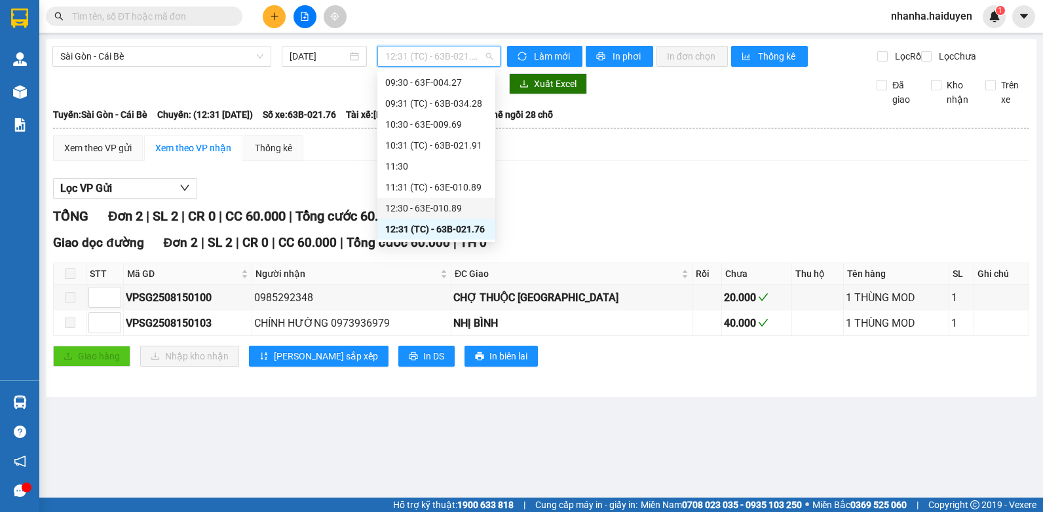
click at [431, 217] on div "12:30 - 63E-010.89" at bounding box center [436, 208] width 118 height 21
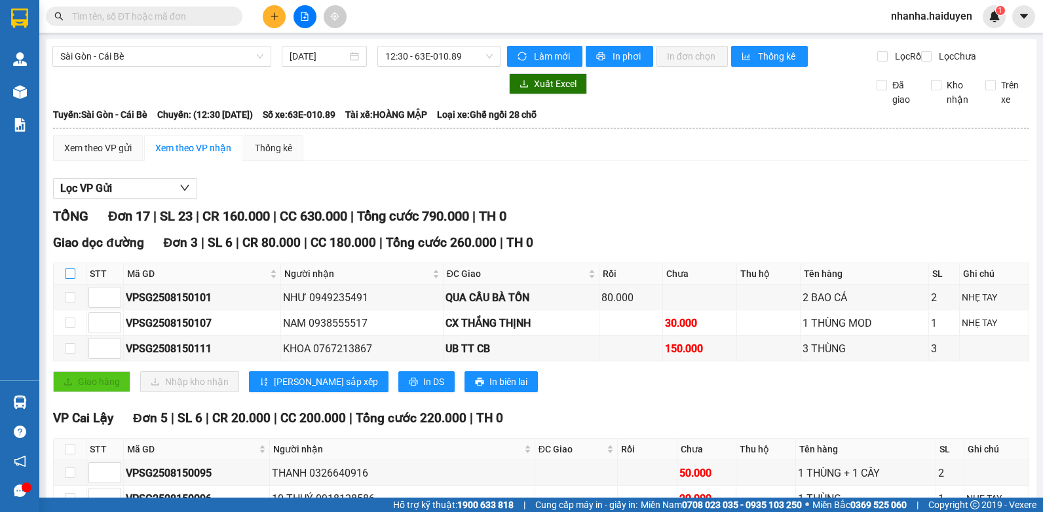
click at [75, 279] on input "checkbox" at bounding box center [70, 274] width 10 height 10
checkbox input "true"
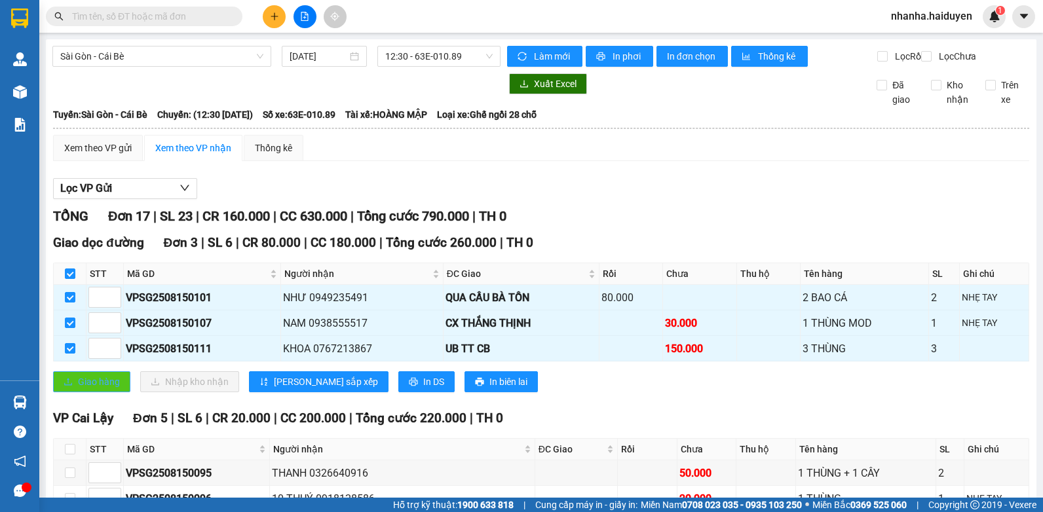
click at [110, 389] on span "Giao hàng" at bounding box center [99, 382] width 42 height 14
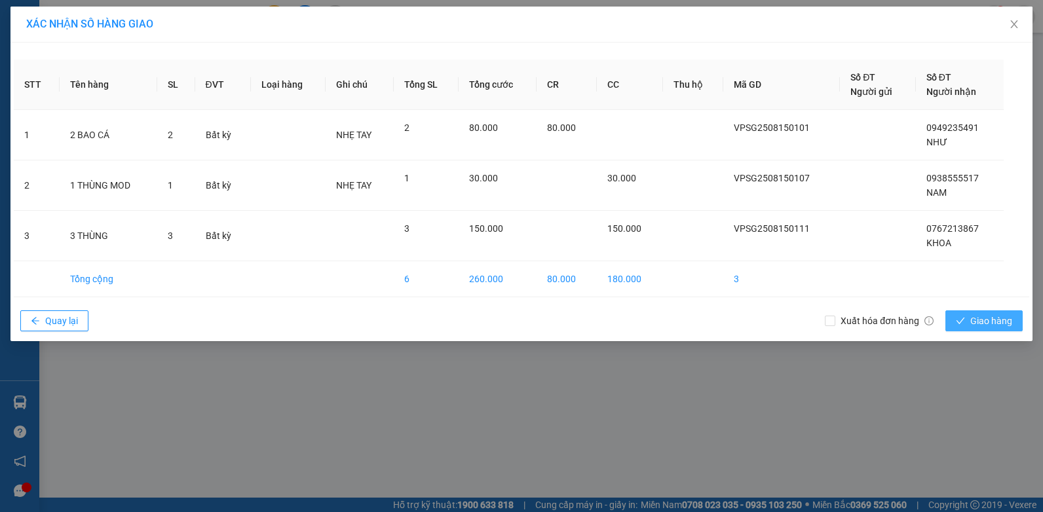
click at [999, 319] on span "Giao hàng" at bounding box center [991, 321] width 42 height 14
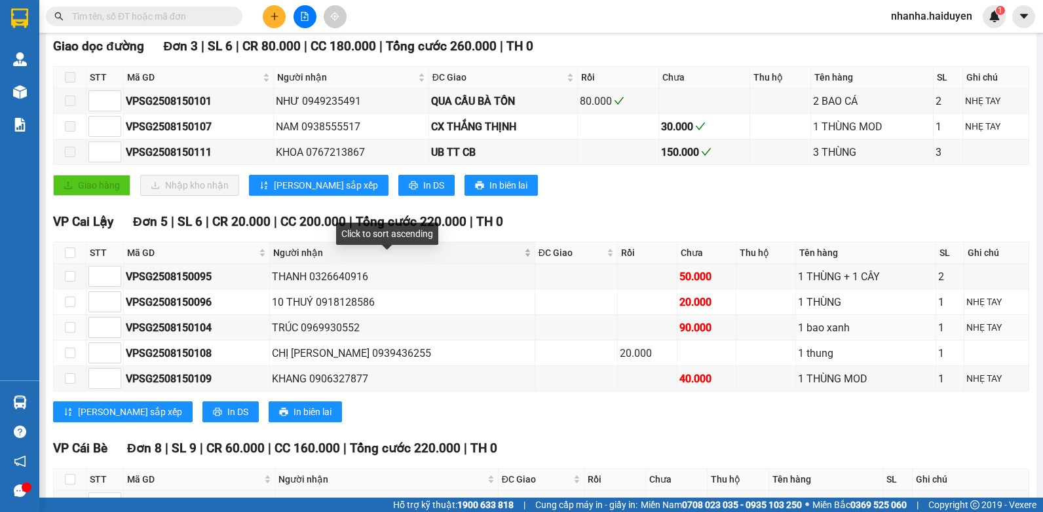
scroll to position [131, 0]
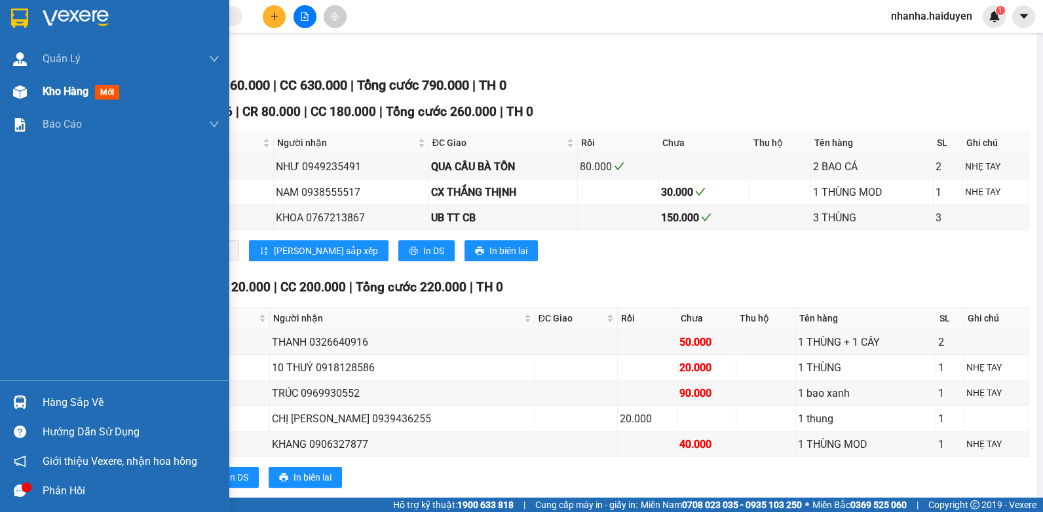
click at [25, 99] on div at bounding box center [20, 92] width 23 height 23
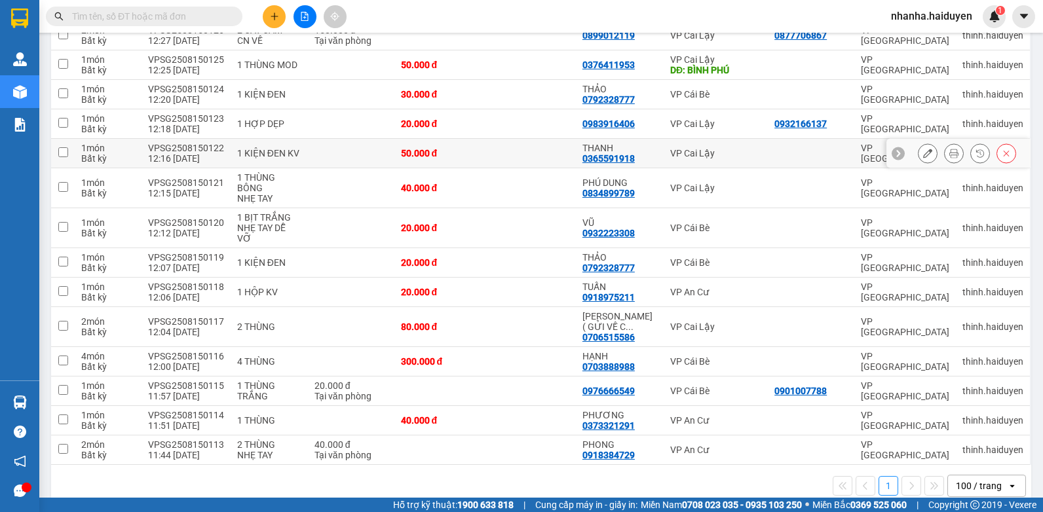
scroll to position [163, 0]
